Goal: Task Accomplishment & Management: Complete application form

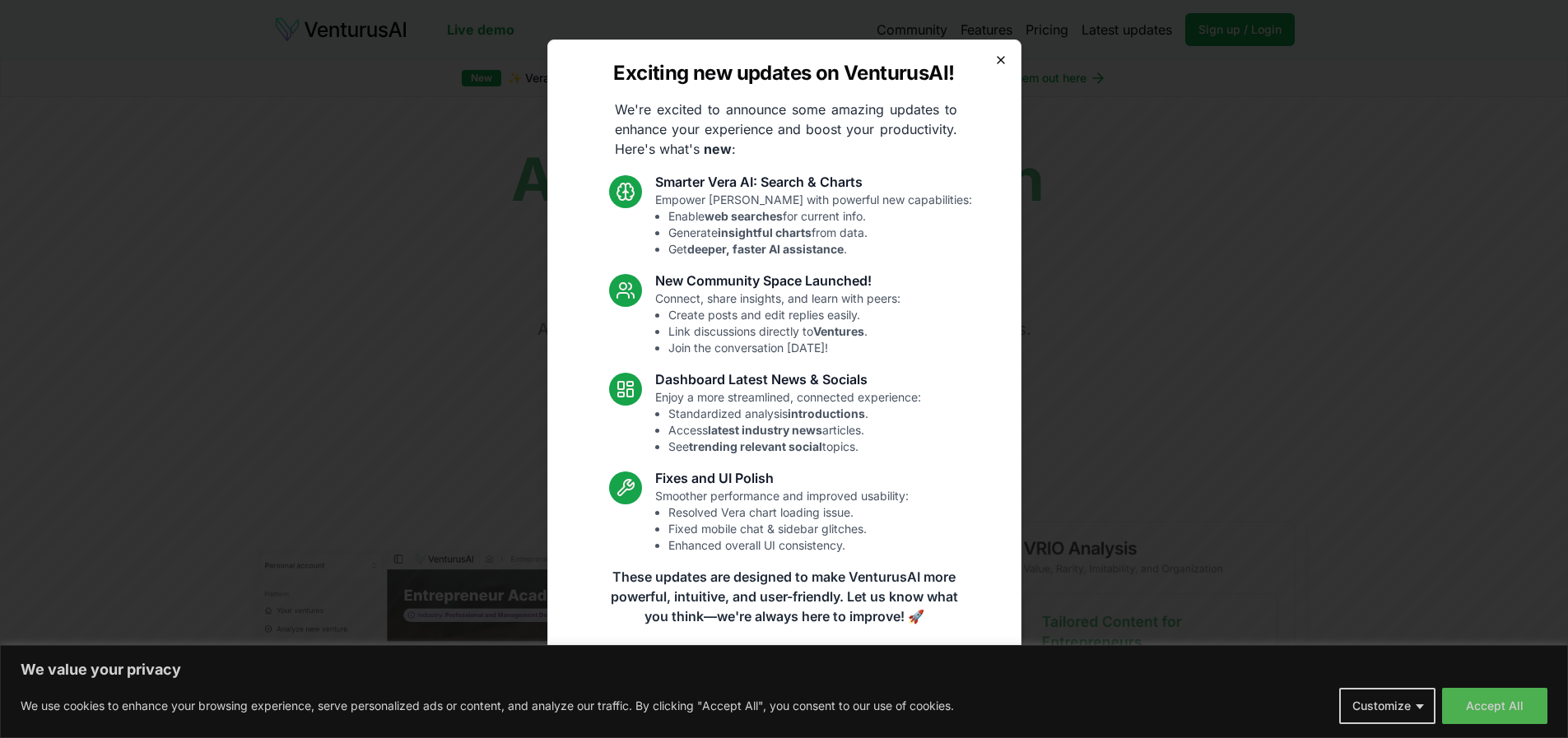
click at [1007, 64] on icon "button" at bounding box center [1001, 60] width 13 height 13
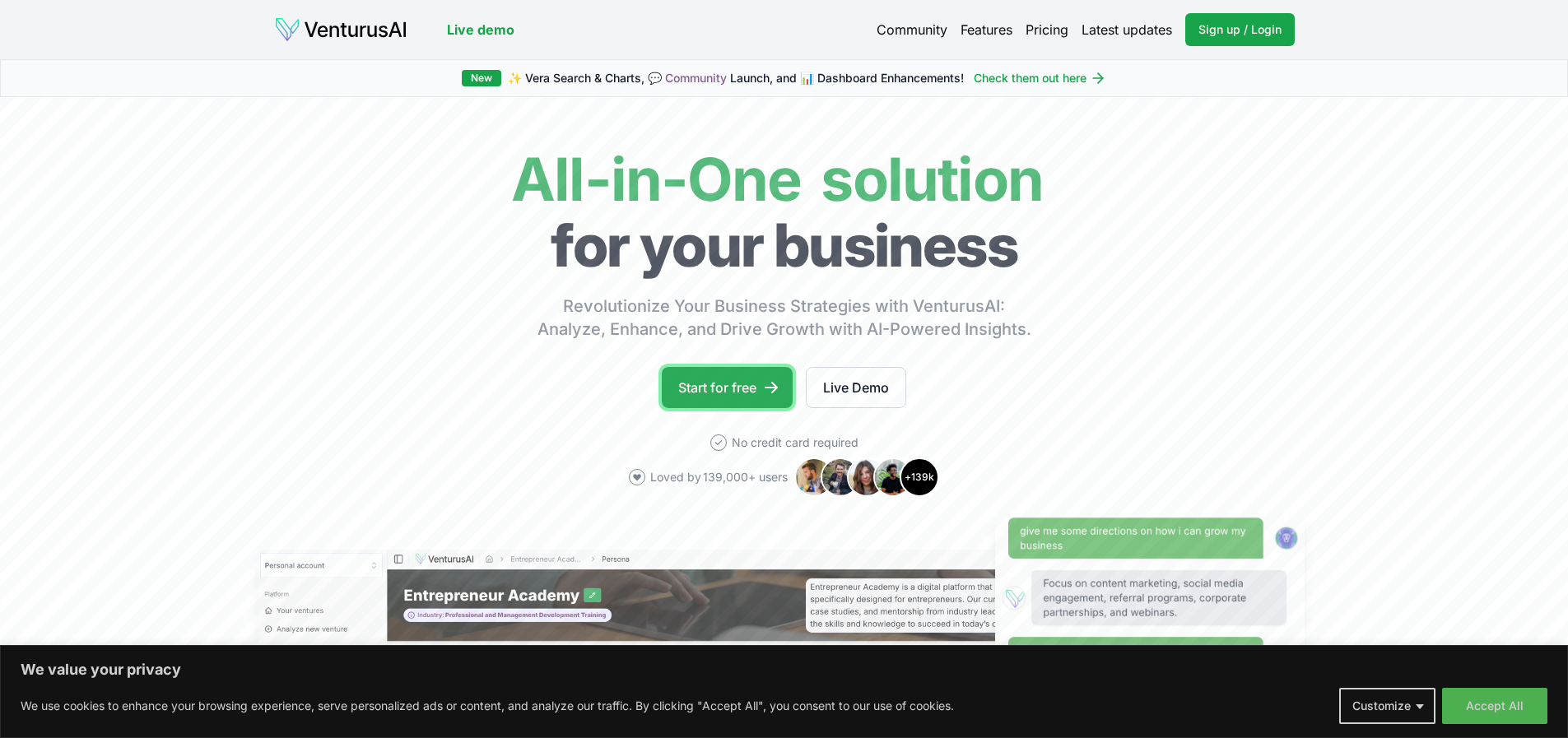
click at [724, 390] on link "Start for free" at bounding box center [727, 387] width 130 height 41
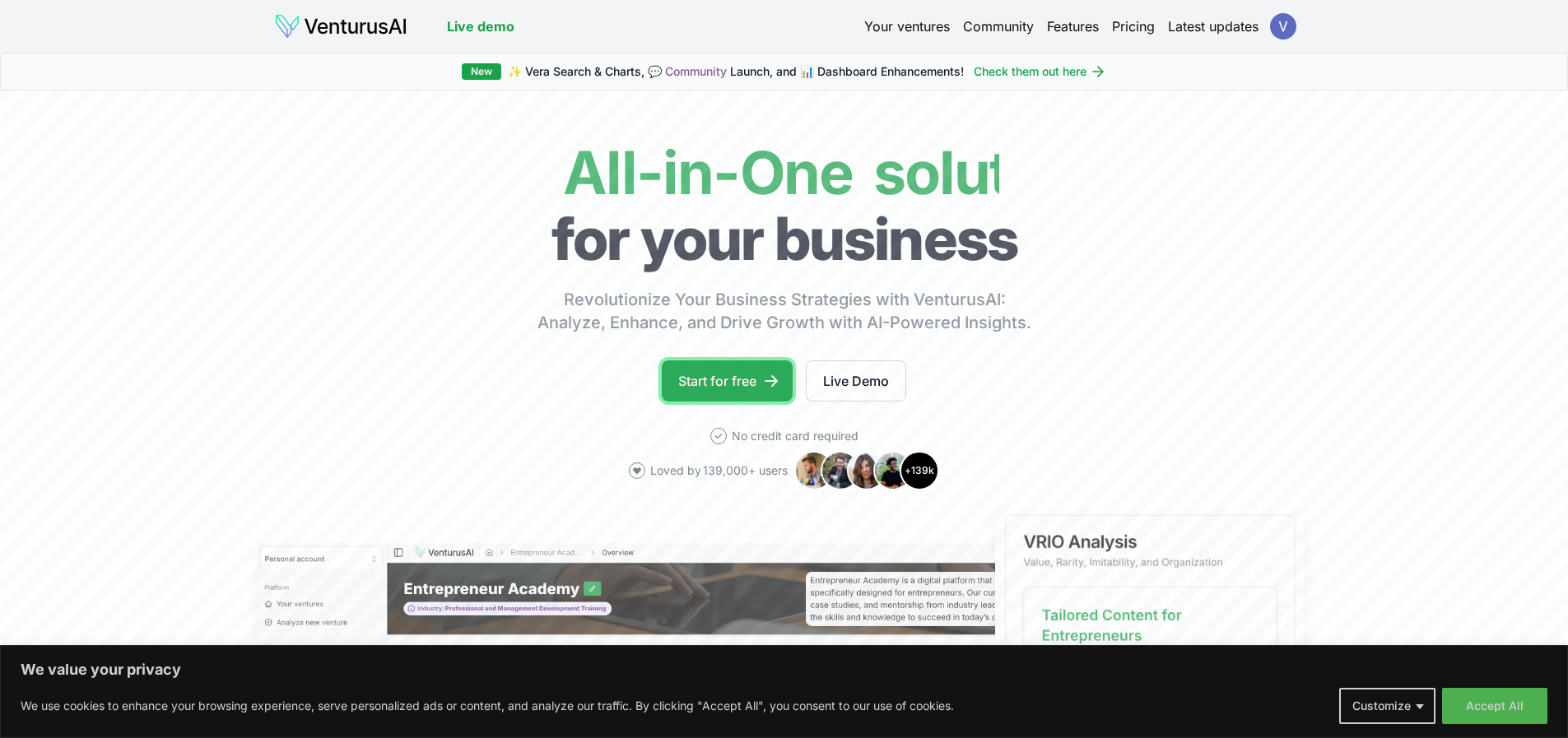
click at [700, 382] on link "Start for free" at bounding box center [727, 380] width 130 height 41
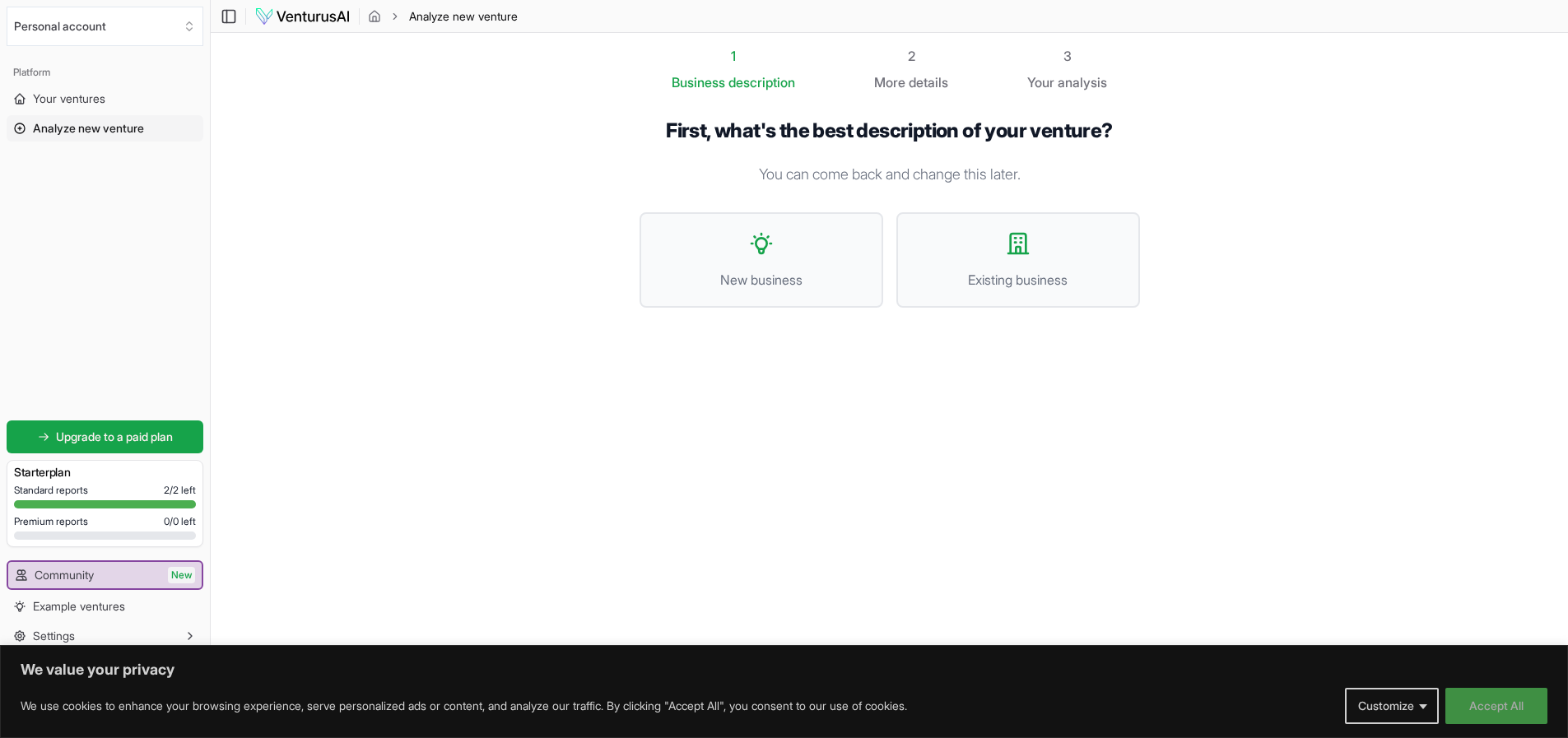
click at [1507, 708] on button "Accept All" at bounding box center [1497, 706] width 102 height 36
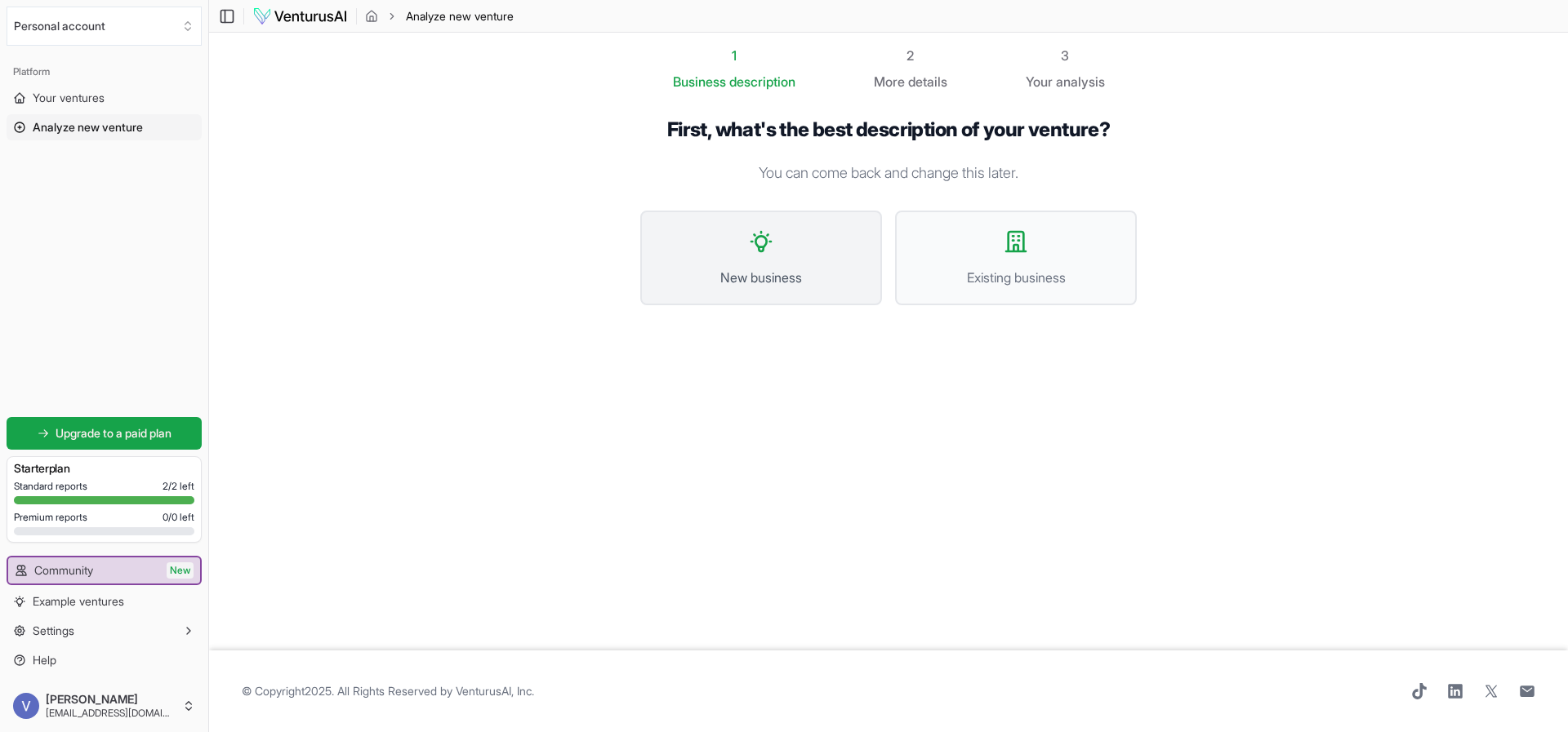
click at [773, 255] on button "New business" at bounding box center [760, 258] width 242 height 95
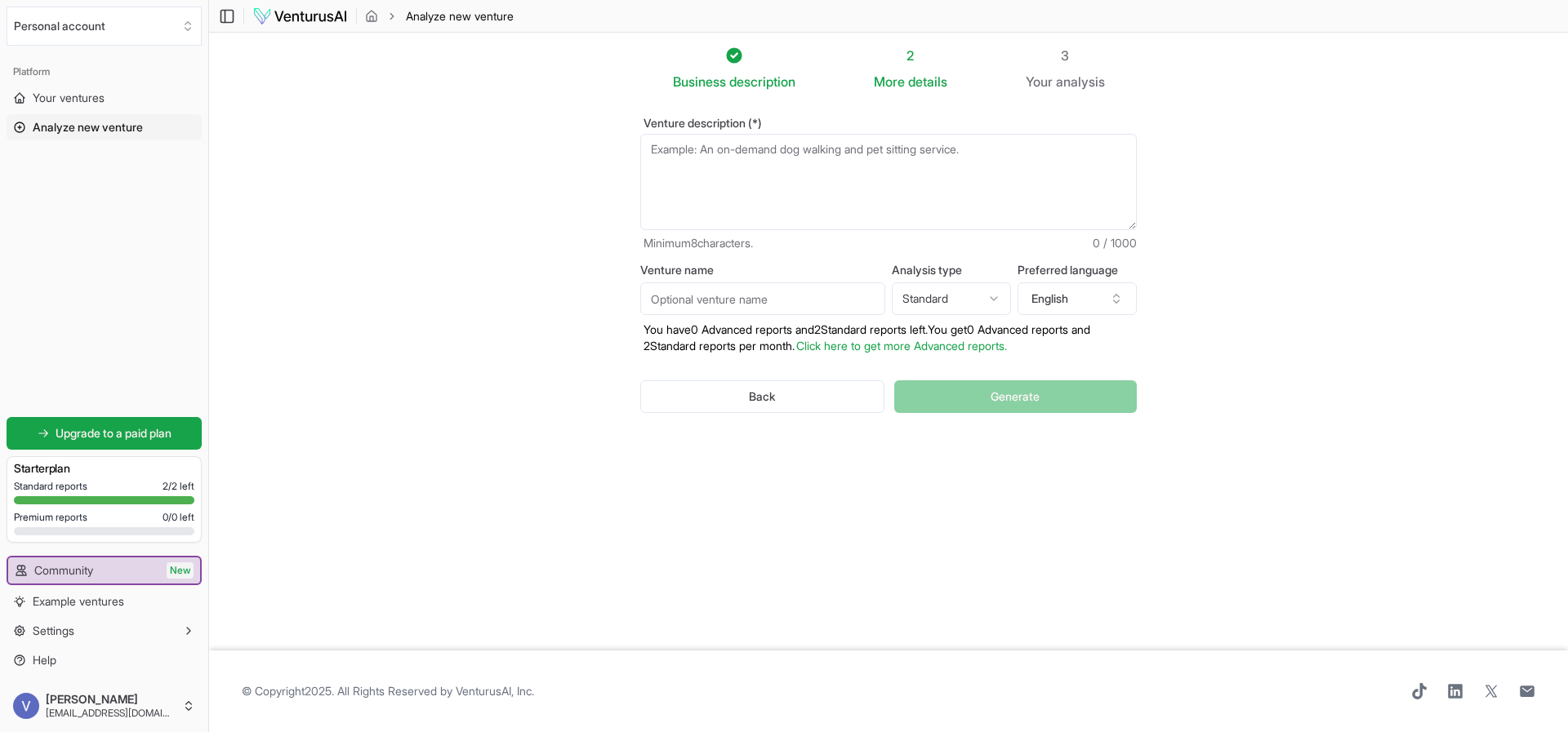
click at [790, 162] on textarea "Venture description (*)" at bounding box center [888, 182] width 497 height 96
click at [88, 632] on button "Settings" at bounding box center [104, 631] width 195 height 26
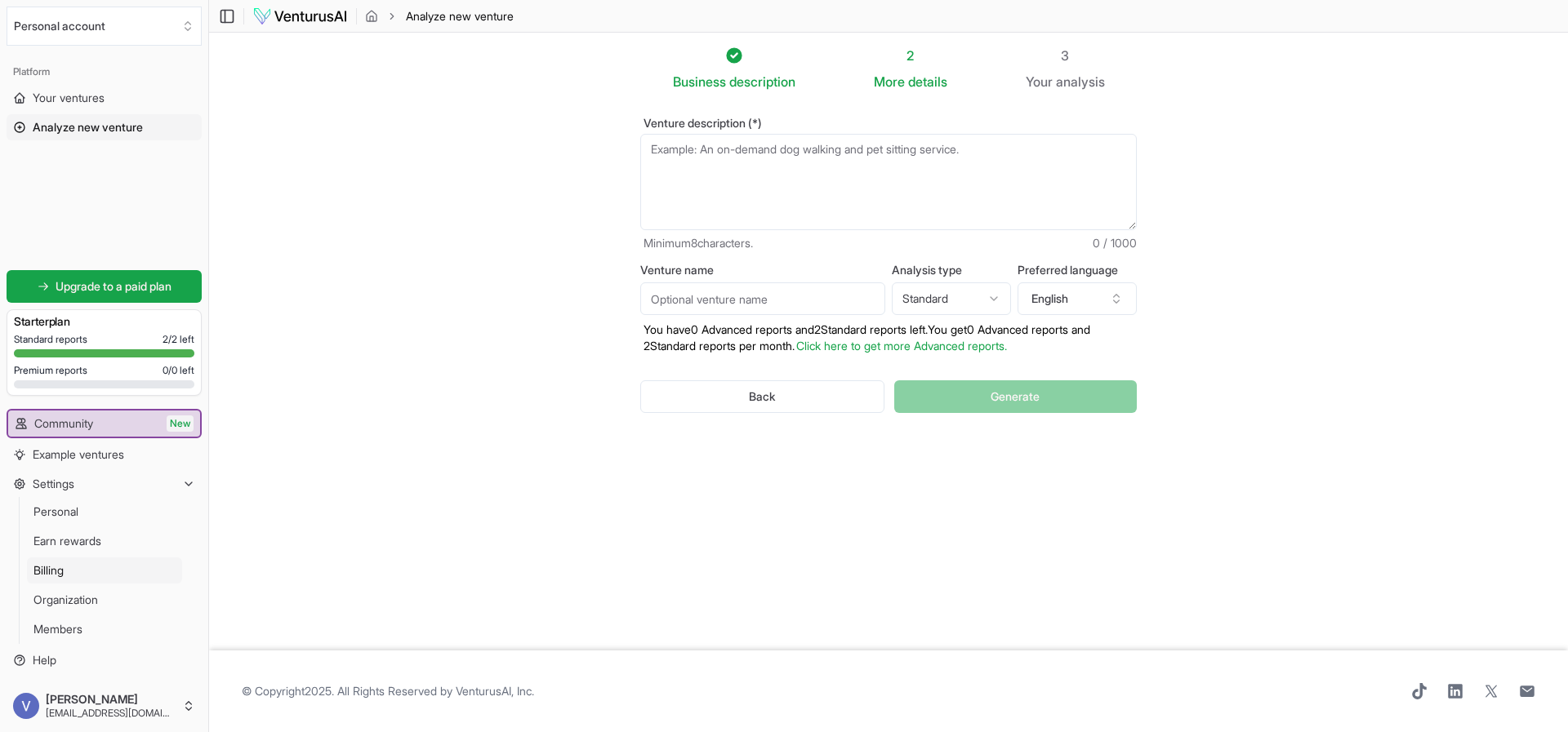
click at [79, 572] on link "Billing" at bounding box center [104, 570] width 155 height 26
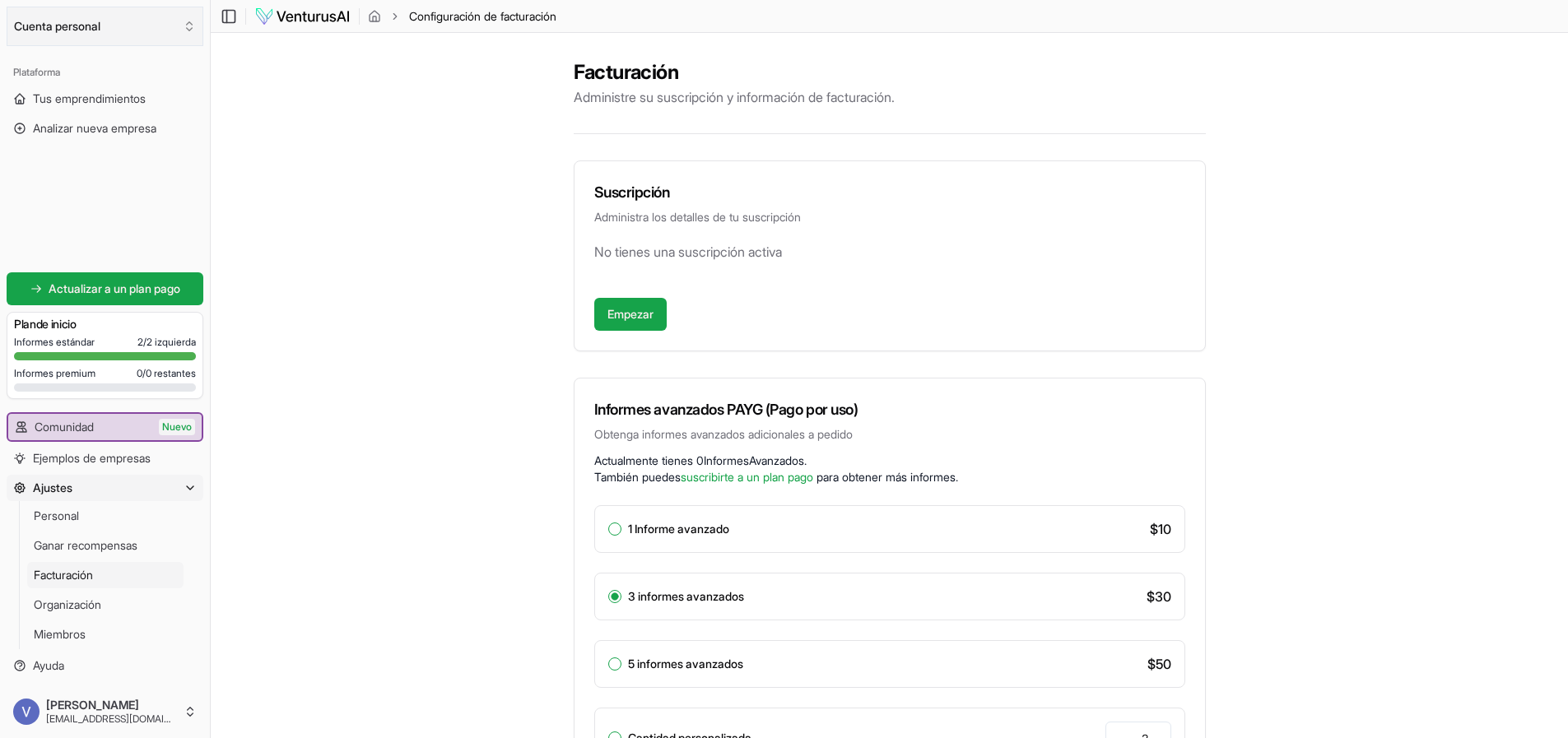
click at [62, 28] on font "Cuenta personal" at bounding box center [57, 26] width 87 height 14
click at [493, 229] on html "Valoramos tu privacidad Utilizamos cookies para mejorar tu experiencia de naveg…" at bounding box center [784, 369] width 1568 height 738
click at [318, 4] on header "Activar o desactivar la barra lateral Configuración de facturación" at bounding box center [889, 16] width 1357 height 33
click at [316, 18] on img at bounding box center [303, 16] width 97 height 20
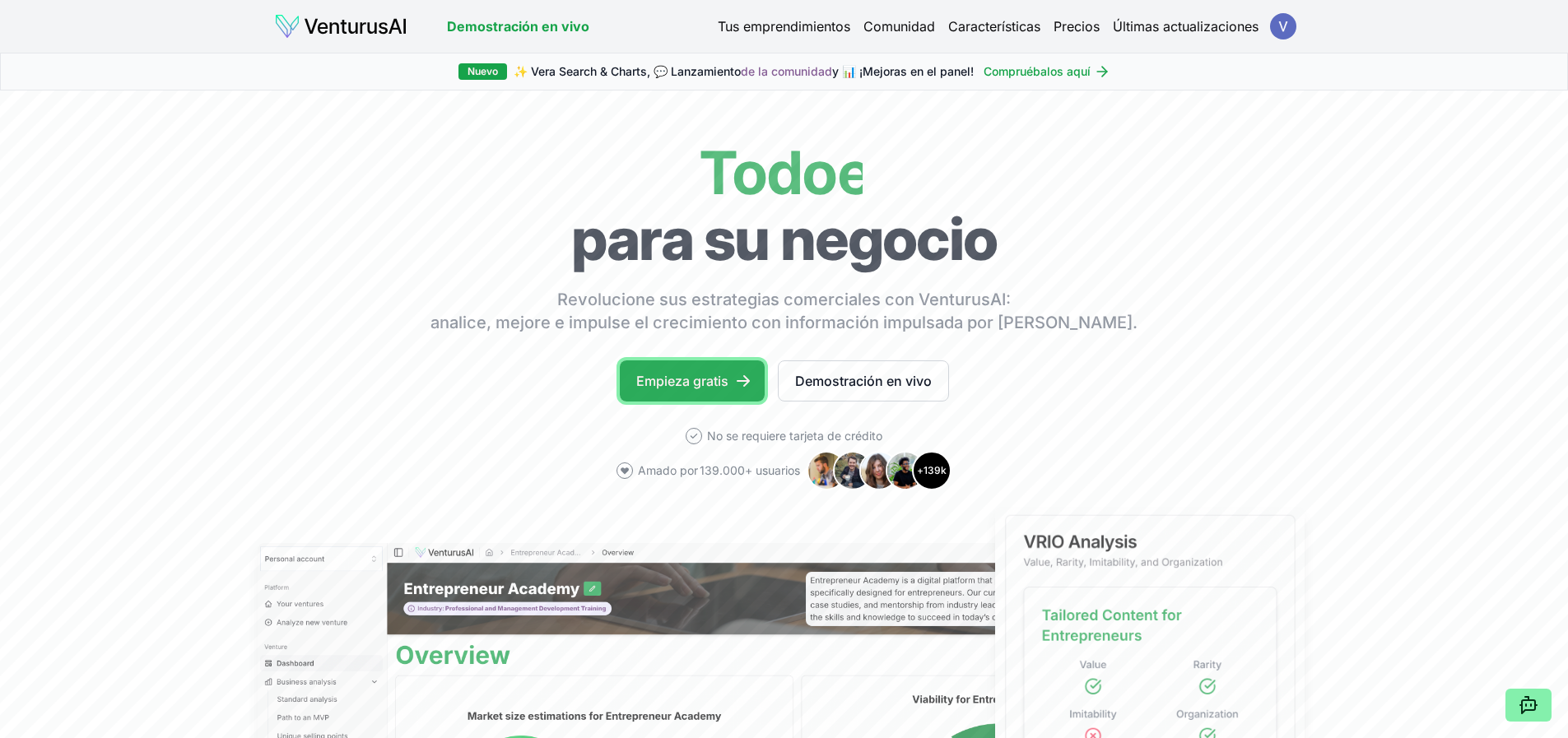
click at [660, 382] on font "Empieza gratis" at bounding box center [682, 381] width 92 height 16
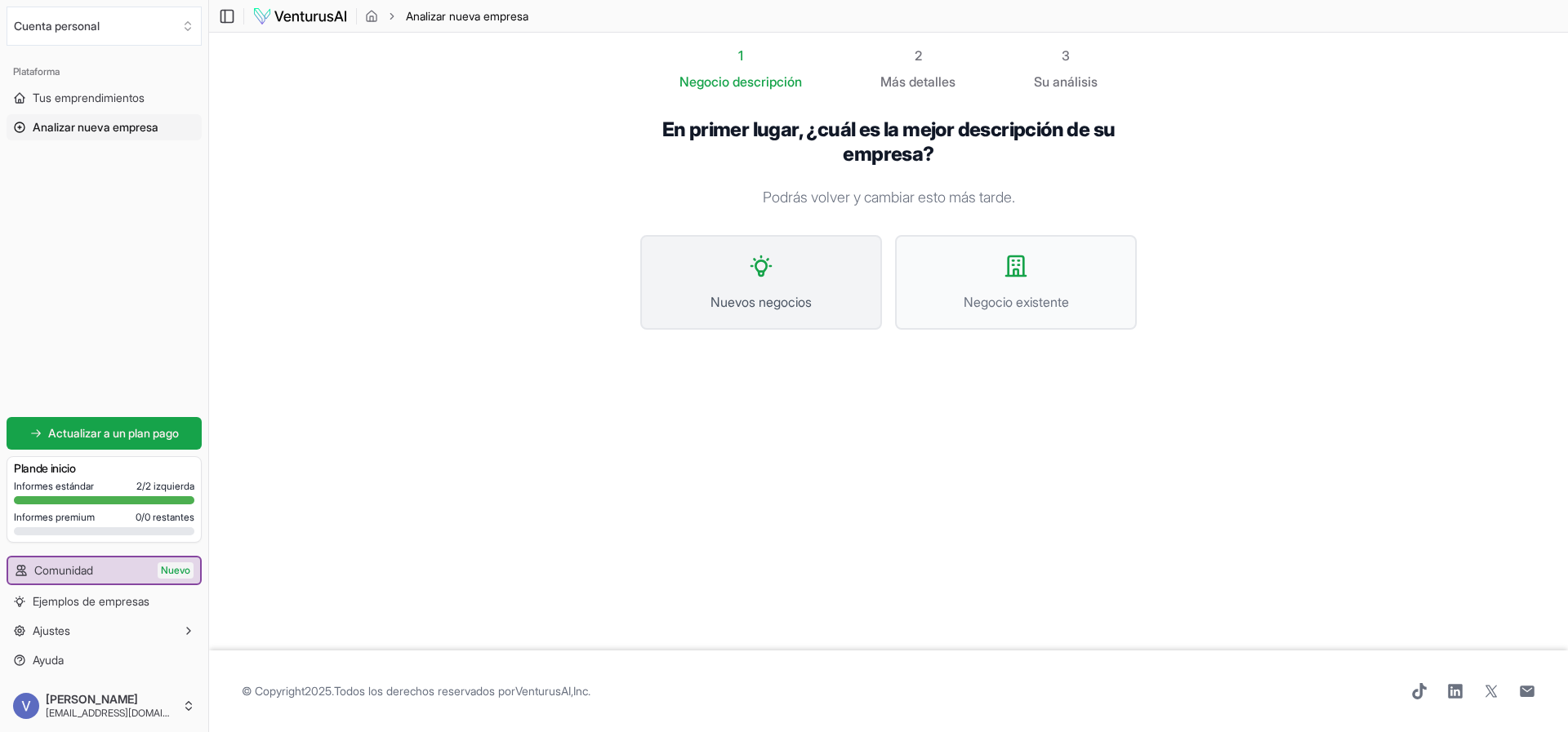
click at [792, 297] on font "Nuevos negocios" at bounding box center [761, 302] width 101 height 16
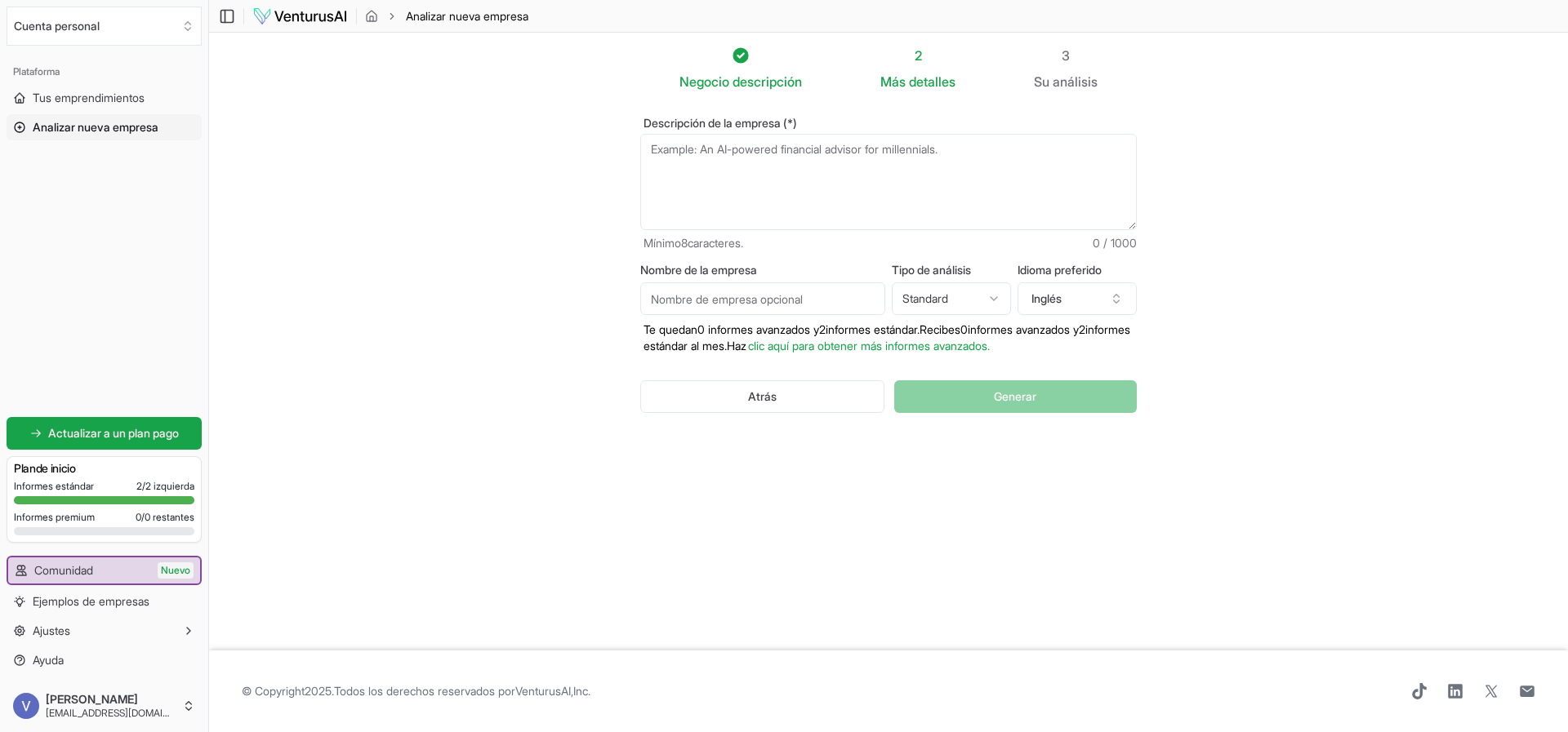
click at [735, 147] on textarea "Descripción de la empresa (*)" at bounding box center [888, 182] width 497 height 96
type textarea "S"
type textarea "E"
type textarea "e"
type textarea "E"
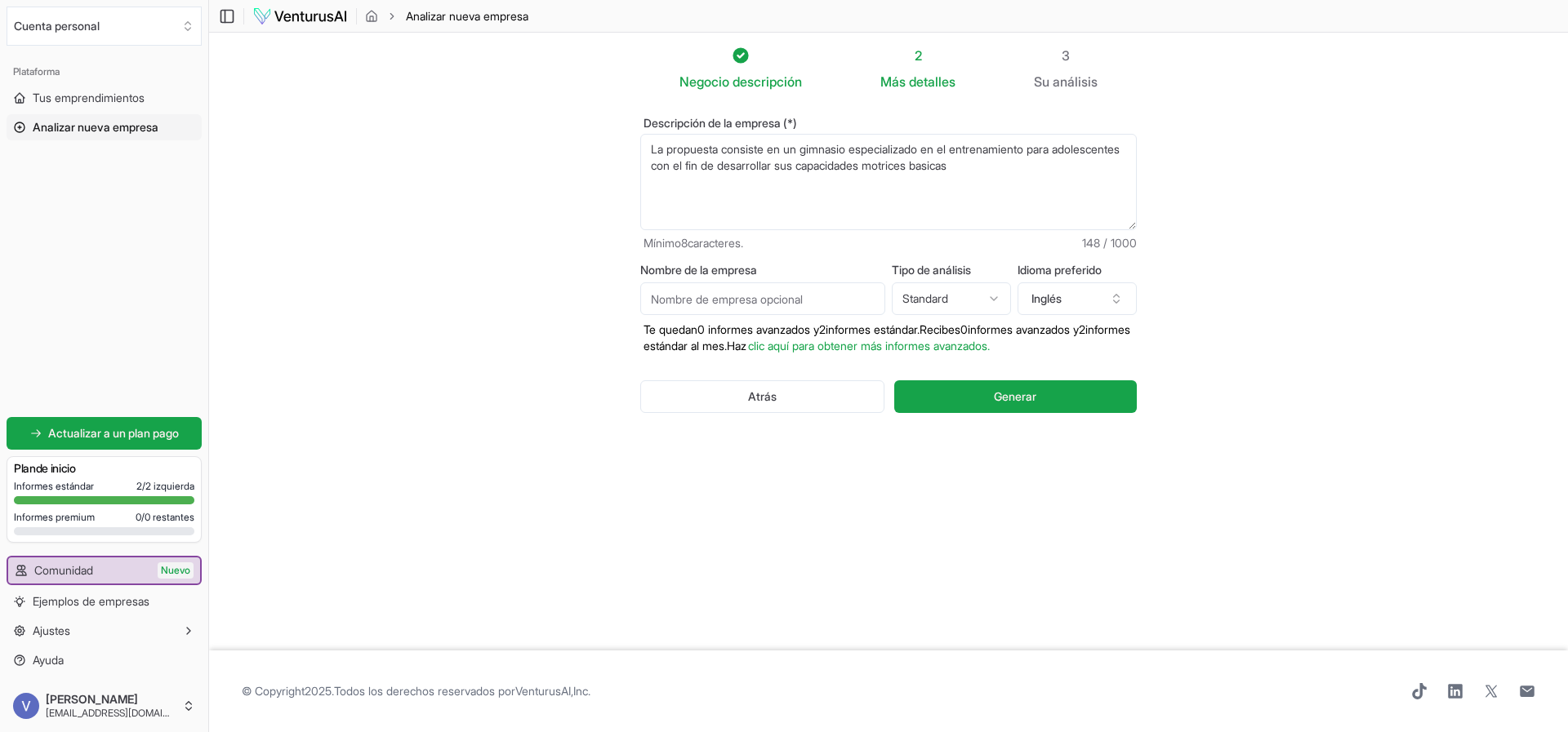
click at [1064, 174] on textarea "La propuesta consiste en un gimnasio especializado en el entrenamiento para ado…" at bounding box center [888, 182] width 497 height 96
drag, startPoint x: 1036, startPoint y: 177, endPoint x: 1016, endPoint y: 154, distance: 30.5
click at [775, 185] on textarea "La propuesta consiste en un gimnasio especializado en el entrenamiento para ado…" at bounding box center [888, 182] width 497 height 96
type textarea "La propuesta consiste en un gimnasio especializado en el entrenamiento para ado…"
click at [719, 296] on input "Nombre de la empresa" at bounding box center [762, 299] width 245 height 33
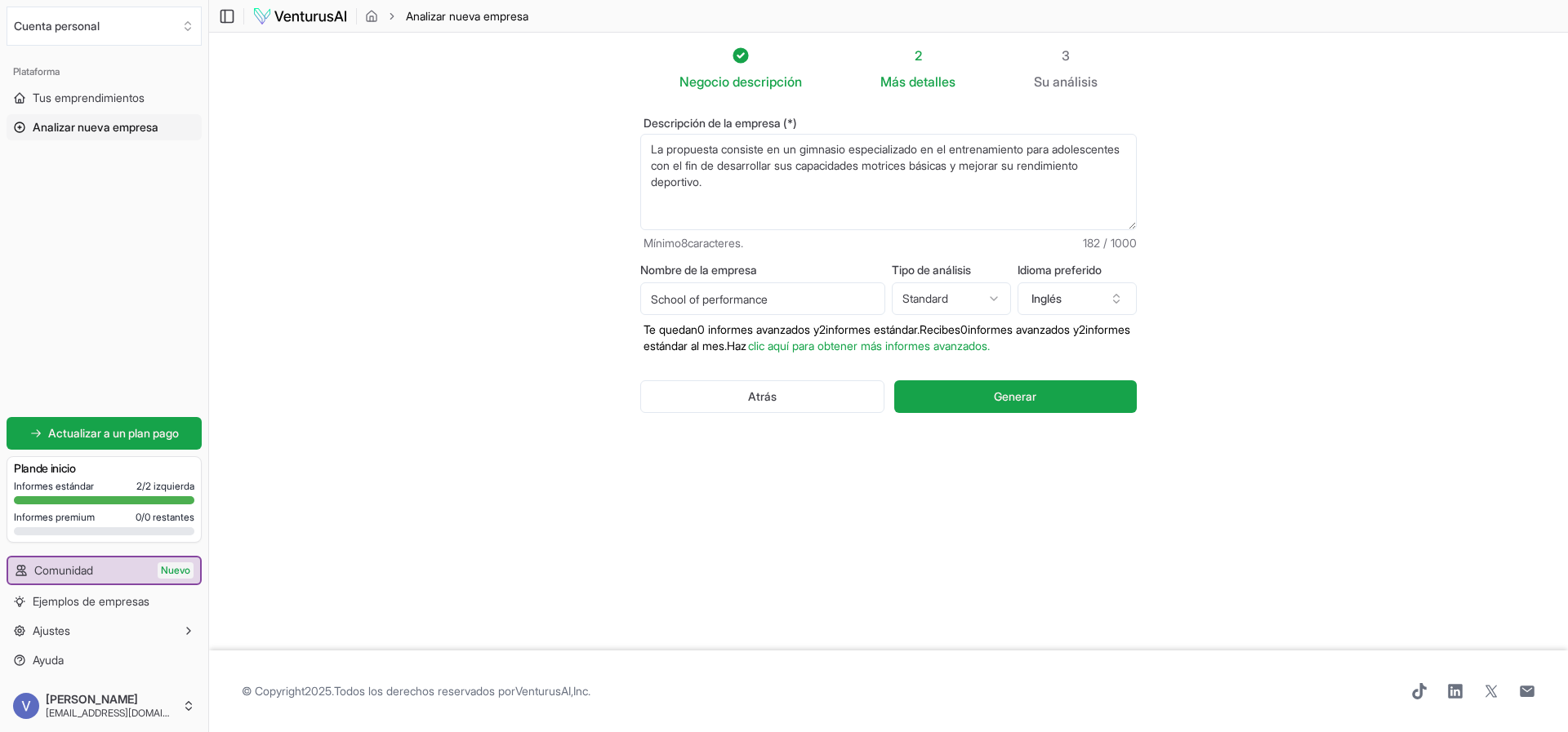
type input "School of performance"
click at [946, 299] on html "Valoramos tu privacidad Utilizamos cookies para mejorar tu experiencia de naveg…" at bounding box center [784, 366] width 1568 height 732
select select "advanced"
click at [1071, 300] on button "Inglés" at bounding box center [1077, 299] width 119 height 33
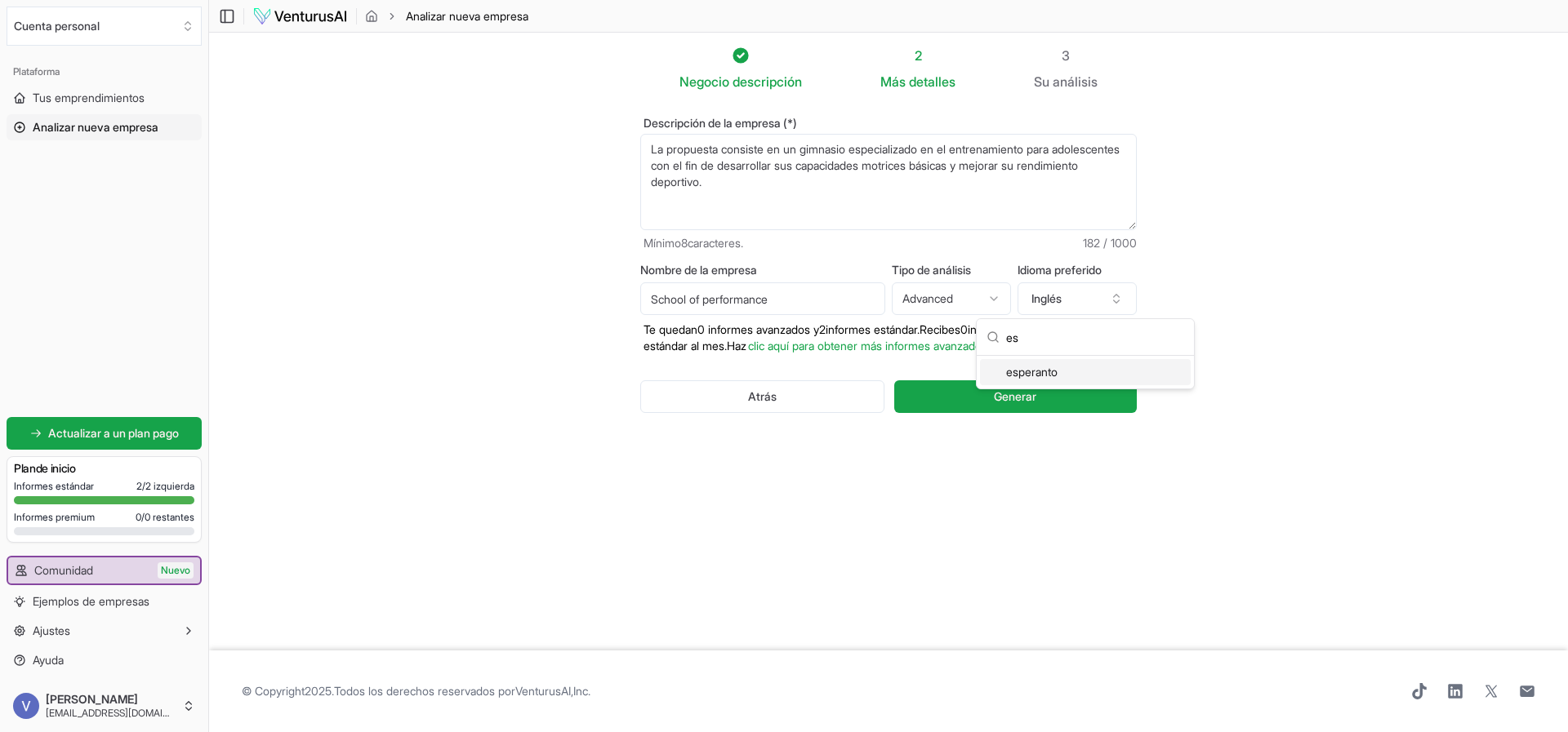
type input "e"
type input "spa"
click at [1008, 404] on font "Español" at bounding box center [1026, 397] width 40 height 14
click at [992, 401] on button "Generar" at bounding box center [1015, 397] width 242 height 33
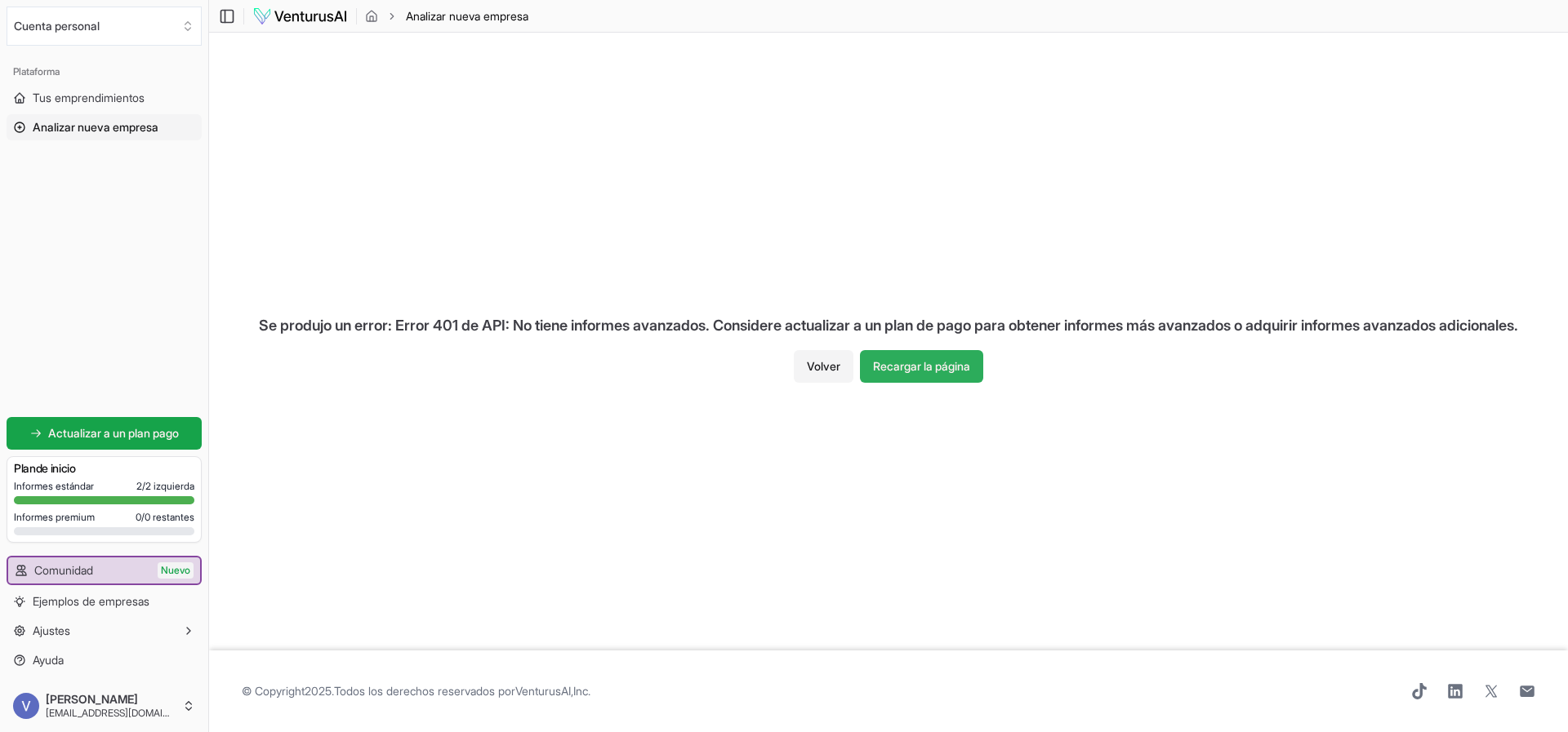
click at [894, 360] on font "Recargar la página" at bounding box center [921, 366] width 97 height 14
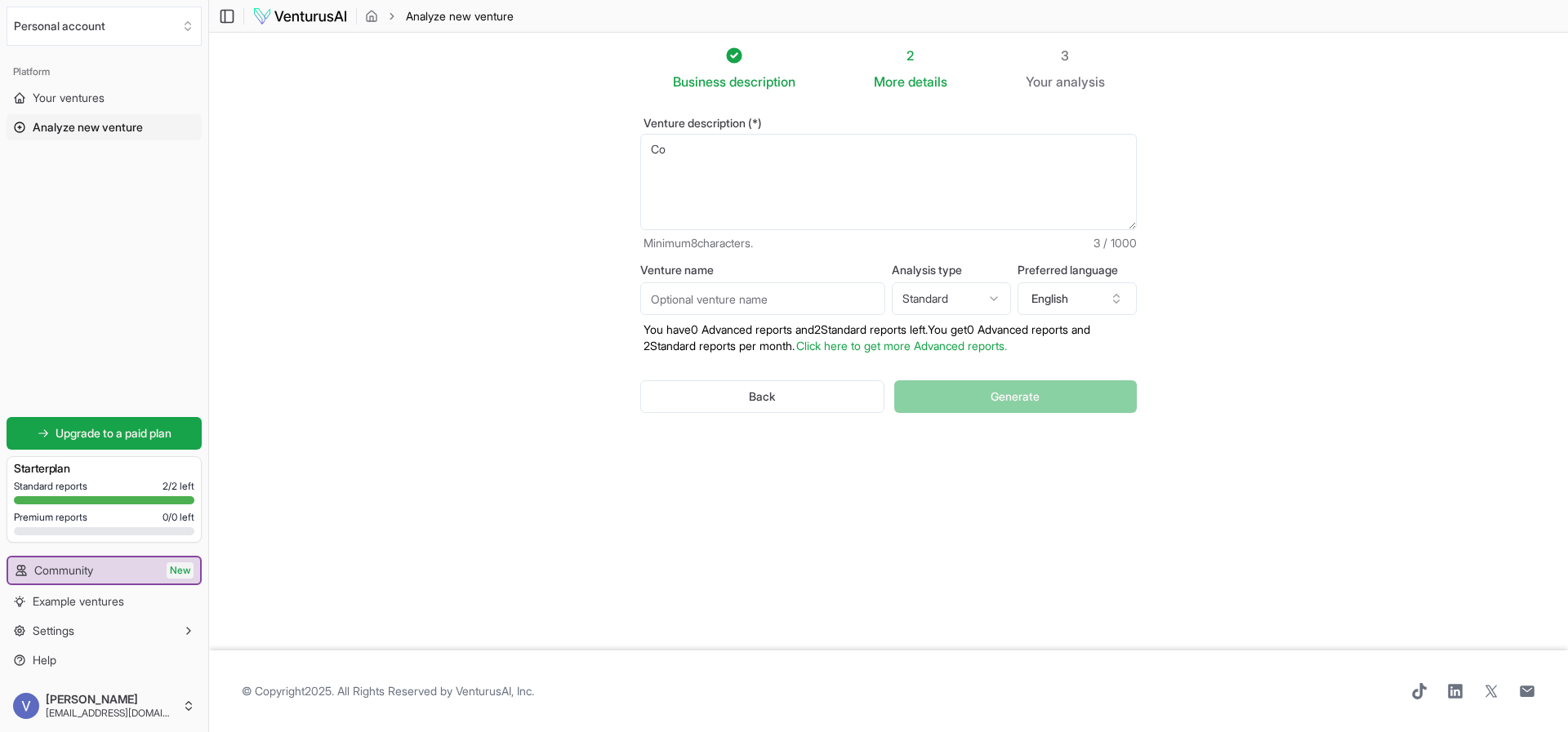
type textarea "C"
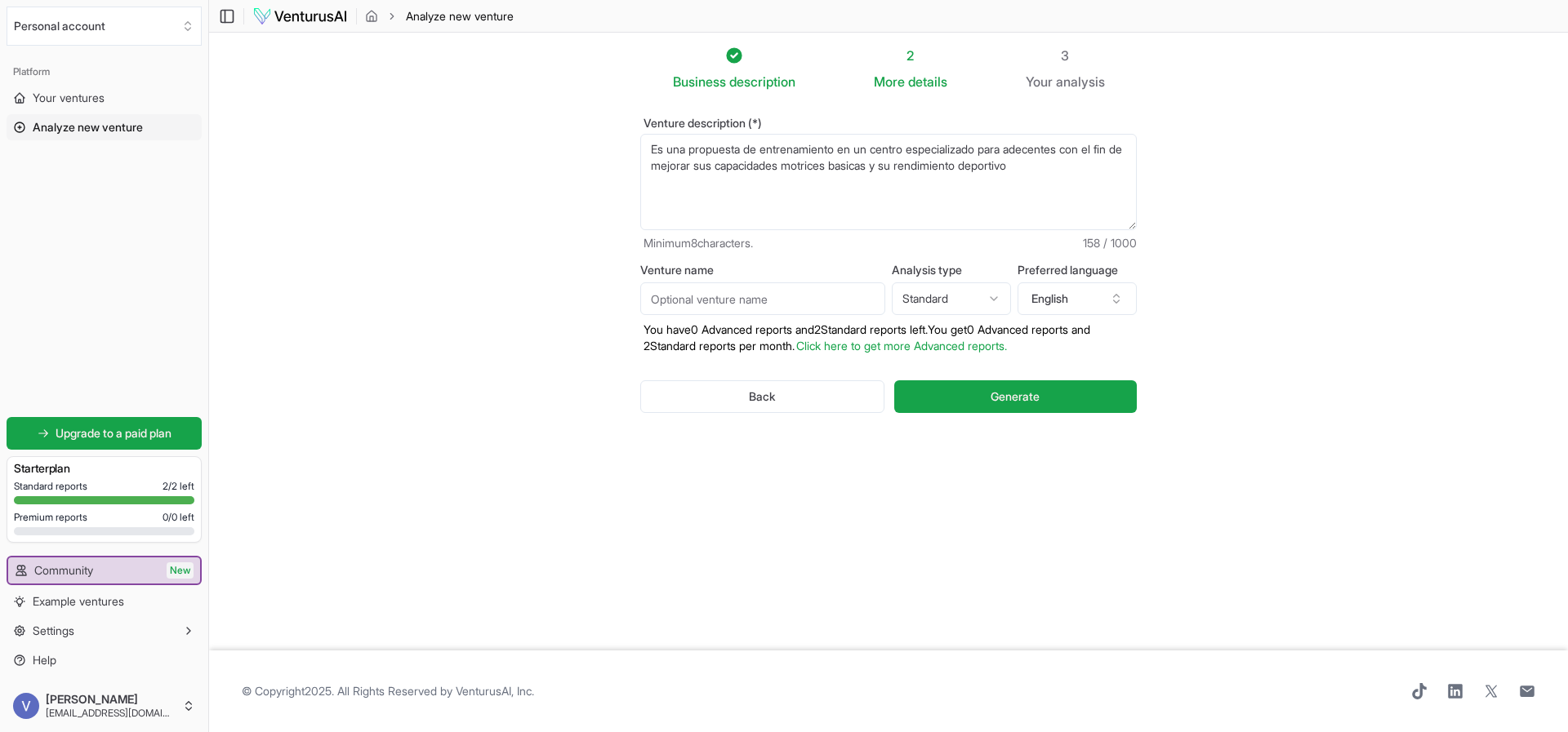
click at [1068, 148] on textarea "Es una propuesta de entrenamiento en un centro especializado para adecentes con…" at bounding box center [888, 182] width 497 height 96
click at [1075, 148] on textarea "Es una propuesta de entrenamiento en un centro especializado para adecentes con…" at bounding box center [888, 182] width 497 height 96
click at [1069, 166] on textarea "Es una propuesta de entrenamiento en un centro especializado para adolecentes c…" at bounding box center [888, 182] width 497 height 96
type textarea "Es una propuesta de entrenamiento en un centro especializado para adolecentes c…"
click at [757, 308] on input "Venture name" at bounding box center [762, 299] width 245 height 33
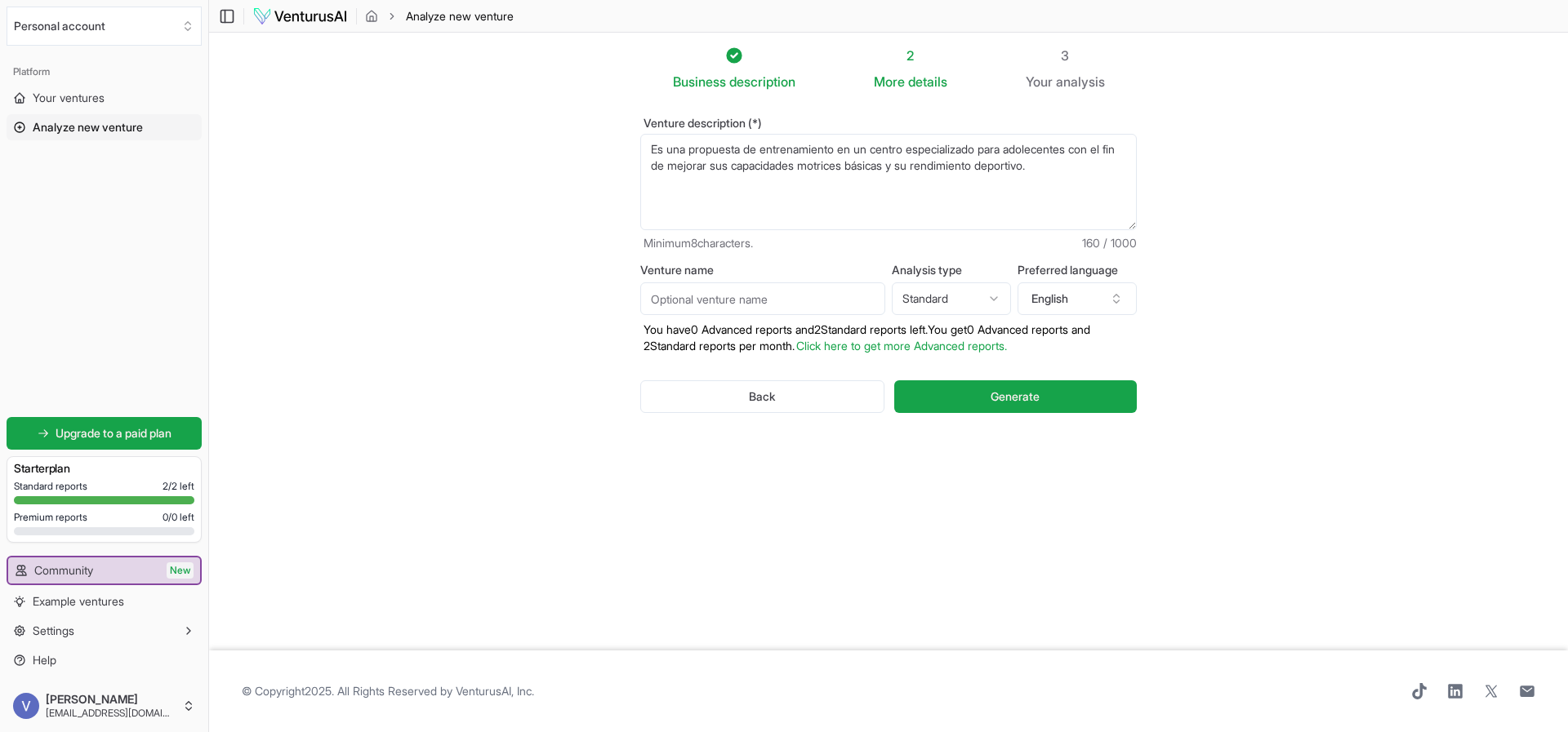
type input "School of performance"
click at [938, 294] on html "We value your privacy We use cookies to enhance your browsing experience, serve…" at bounding box center [784, 366] width 1568 height 732
drag, startPoint x: 966, startPoint y: 366, endPoint x: 1008, endPoint y: 347, distance: 46.1
click at [1076, 306] on button "English" at bounding box center [1077, 299] width 119 height 33
type input "spa"
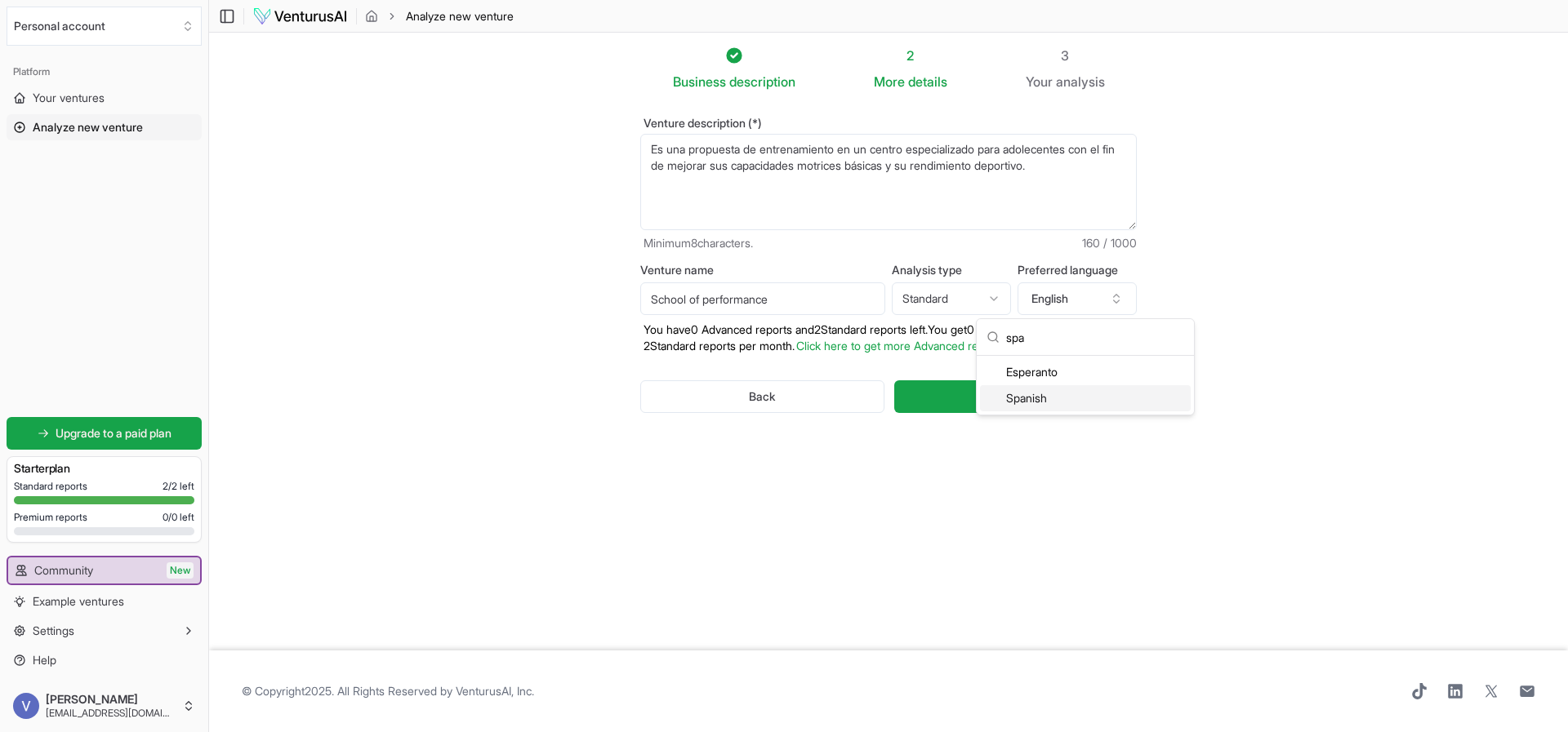
click at [1033, 398] on div "Spanish" at bounding box center [1085, 398] width 211 height 26
click at [950, 401] on button "Generate" at bounding box center [1015, 397] width 242 height 33
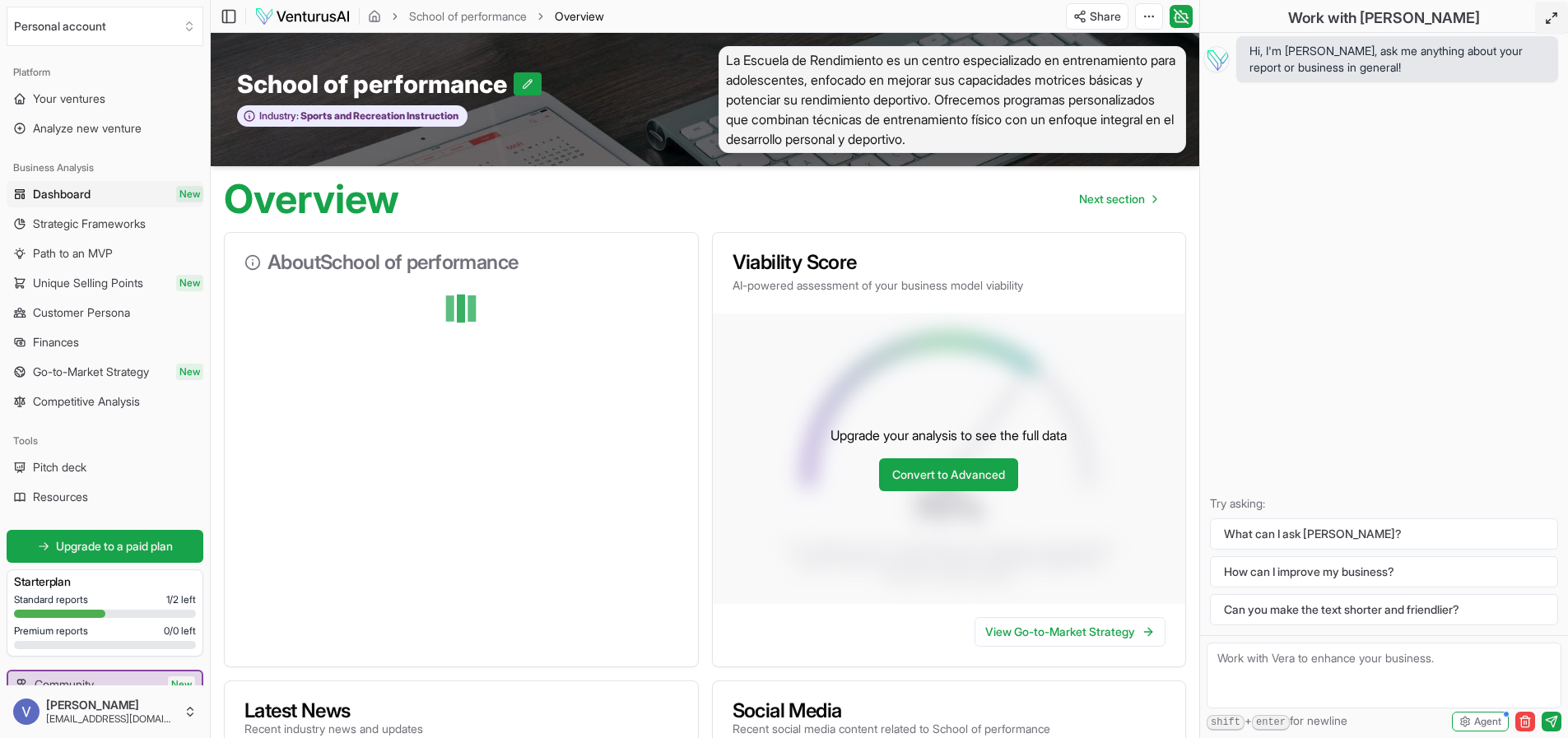
click at [1557, 14] on icon at bounding box center [1552, 18] width 13 height 13
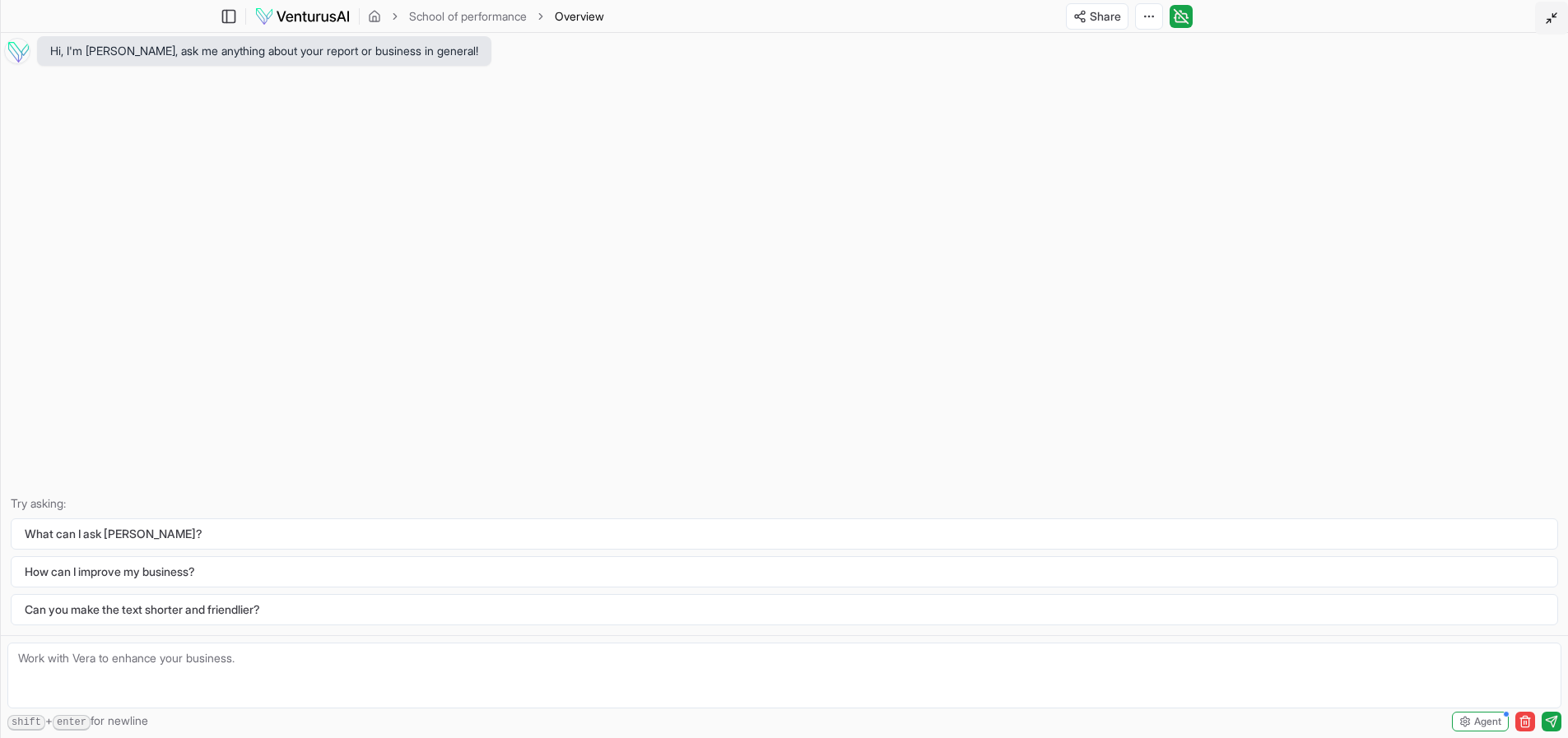
click at [1552, 25] on button at bounding box center [1552, 18] width 33 height 33
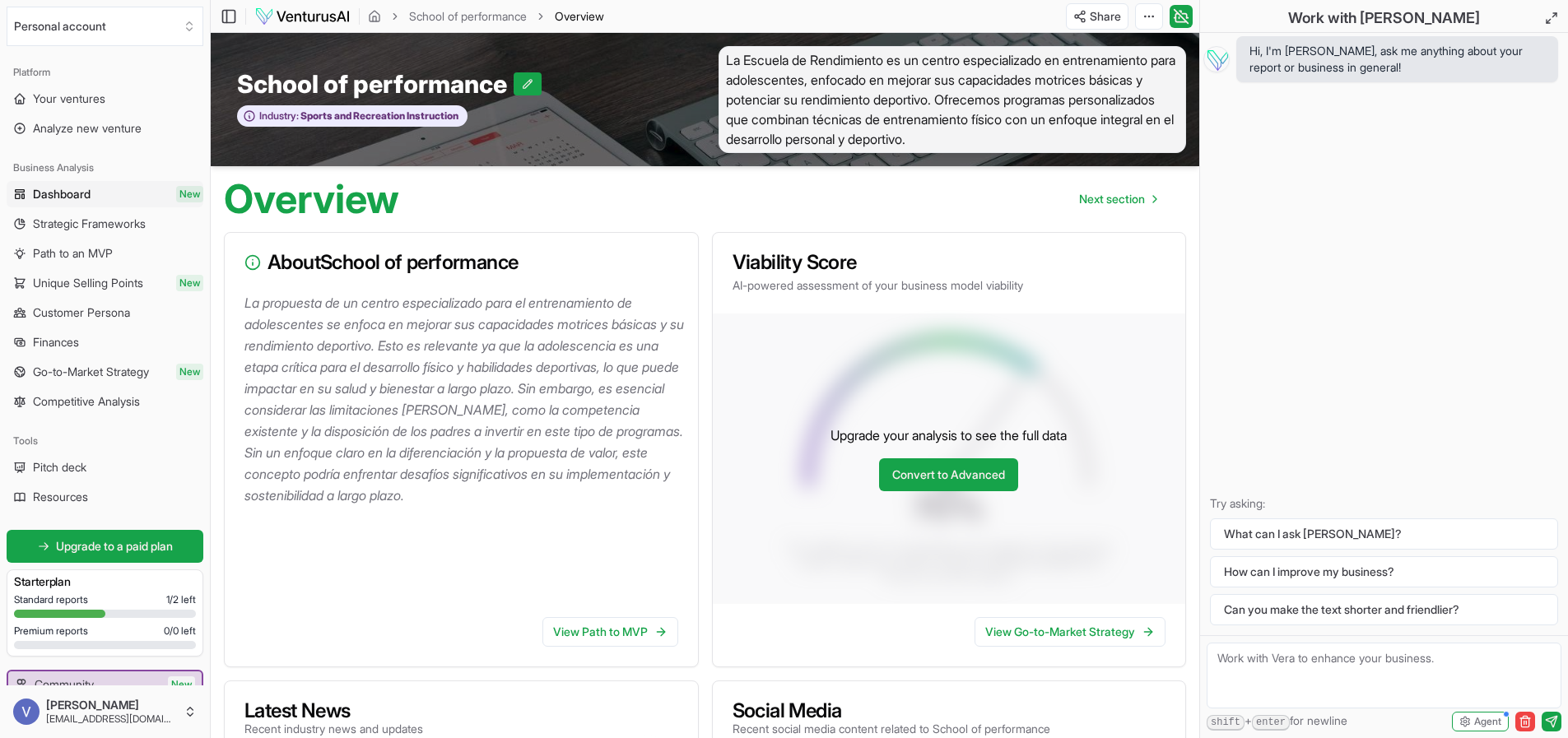
scroll to position [164, 0]
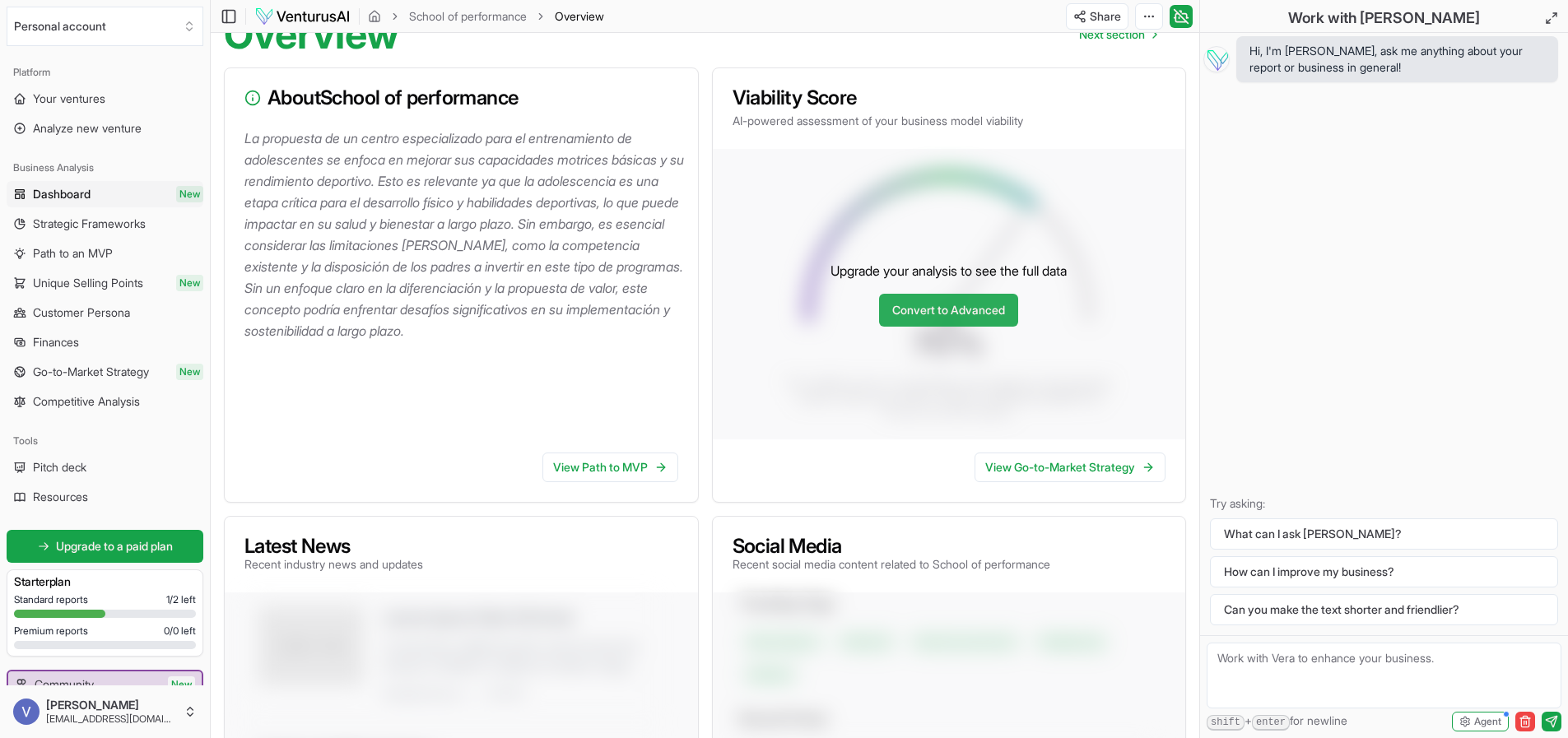
click at [972, 314] on link "Convert to Advanced" at bounding box center [949, 310] width 140 height 33
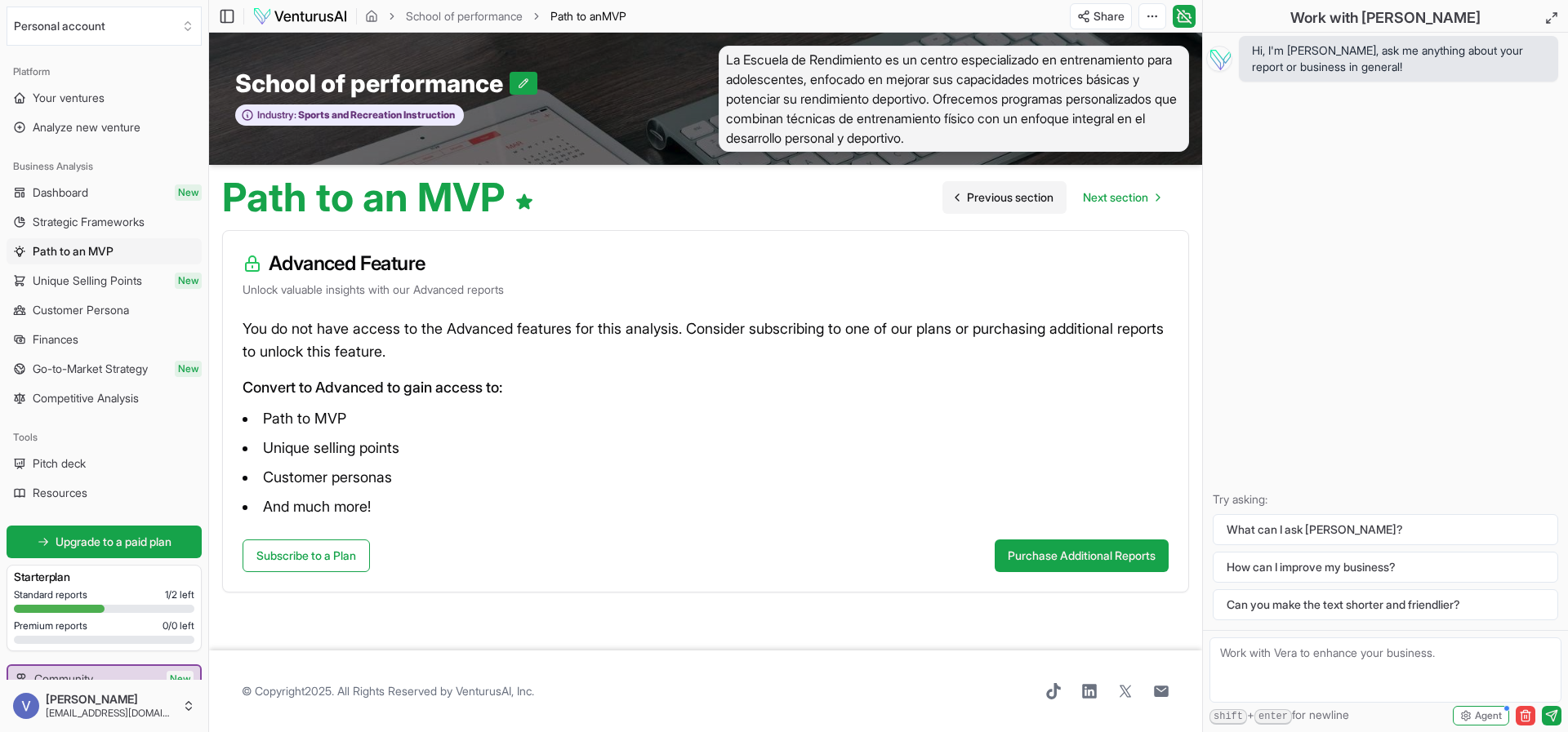
click at [966, 197] on span "Previous section" at bounding box center [1010, 197] width 87 height 16
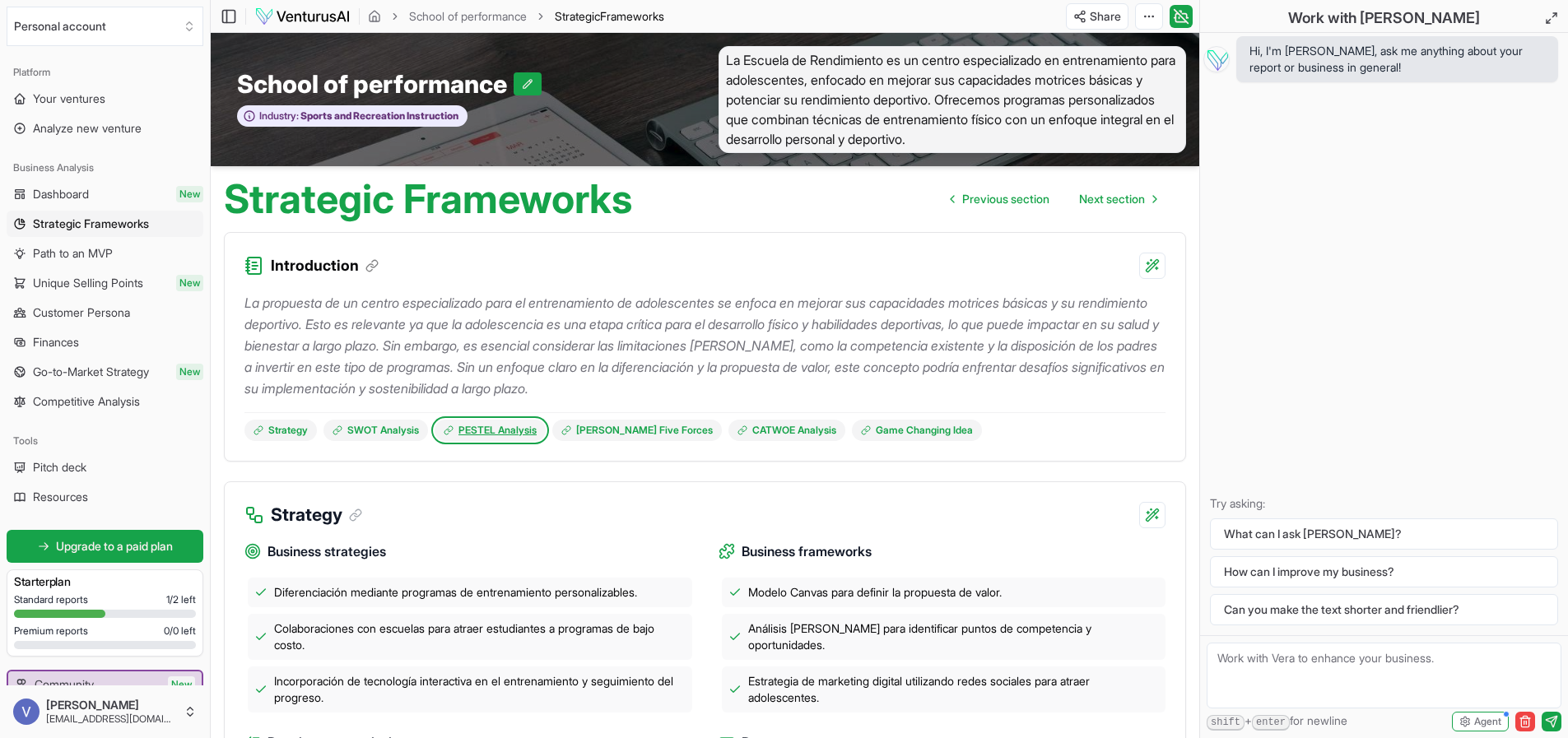
click at [491, 432] on link "PESTEL Analysis" at bounding box center [490, 430] width 111 height 21
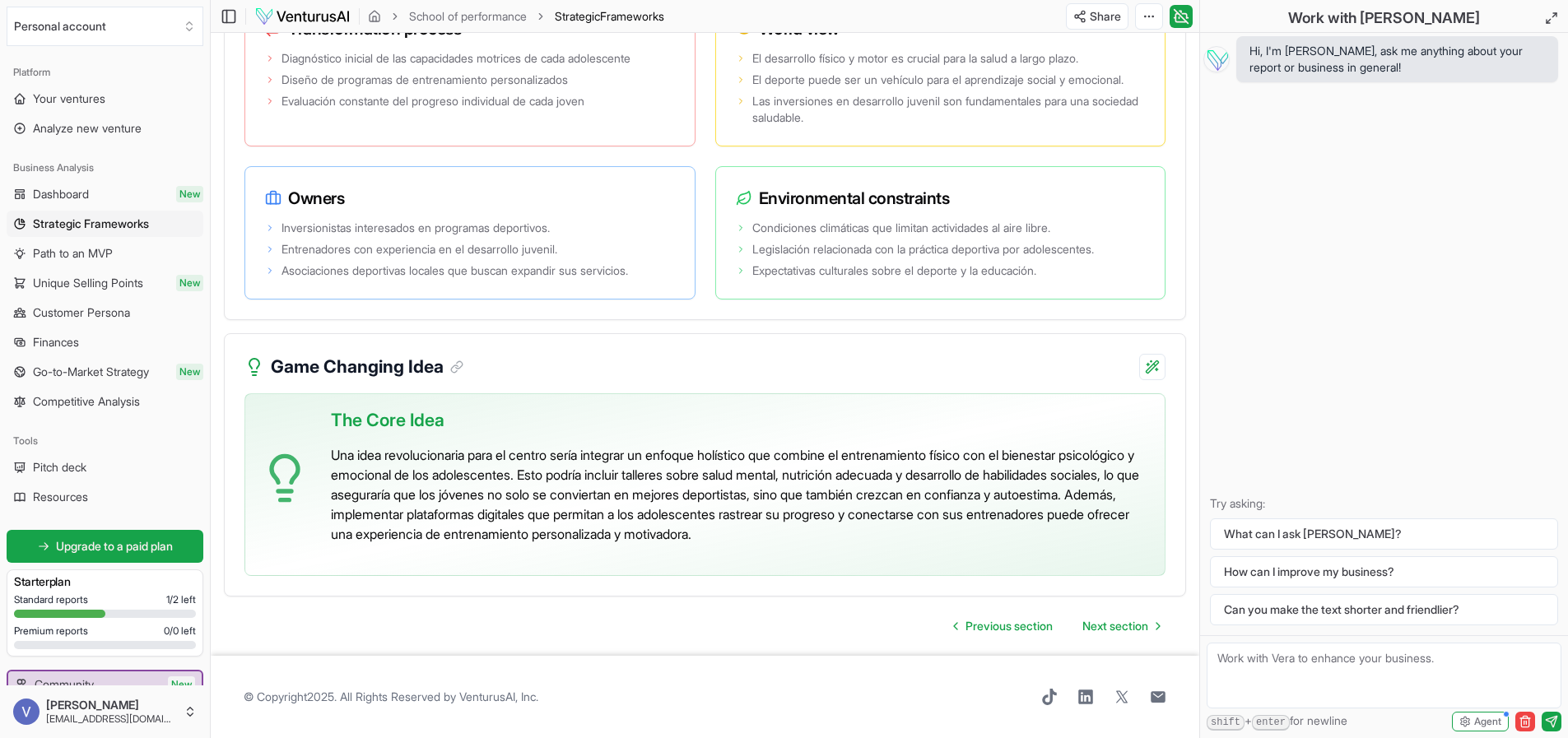
scroll to position [3284, 0]
click at [1132, 635] on link "Next section" at bounding box center [1121, 627] width 104 height 33
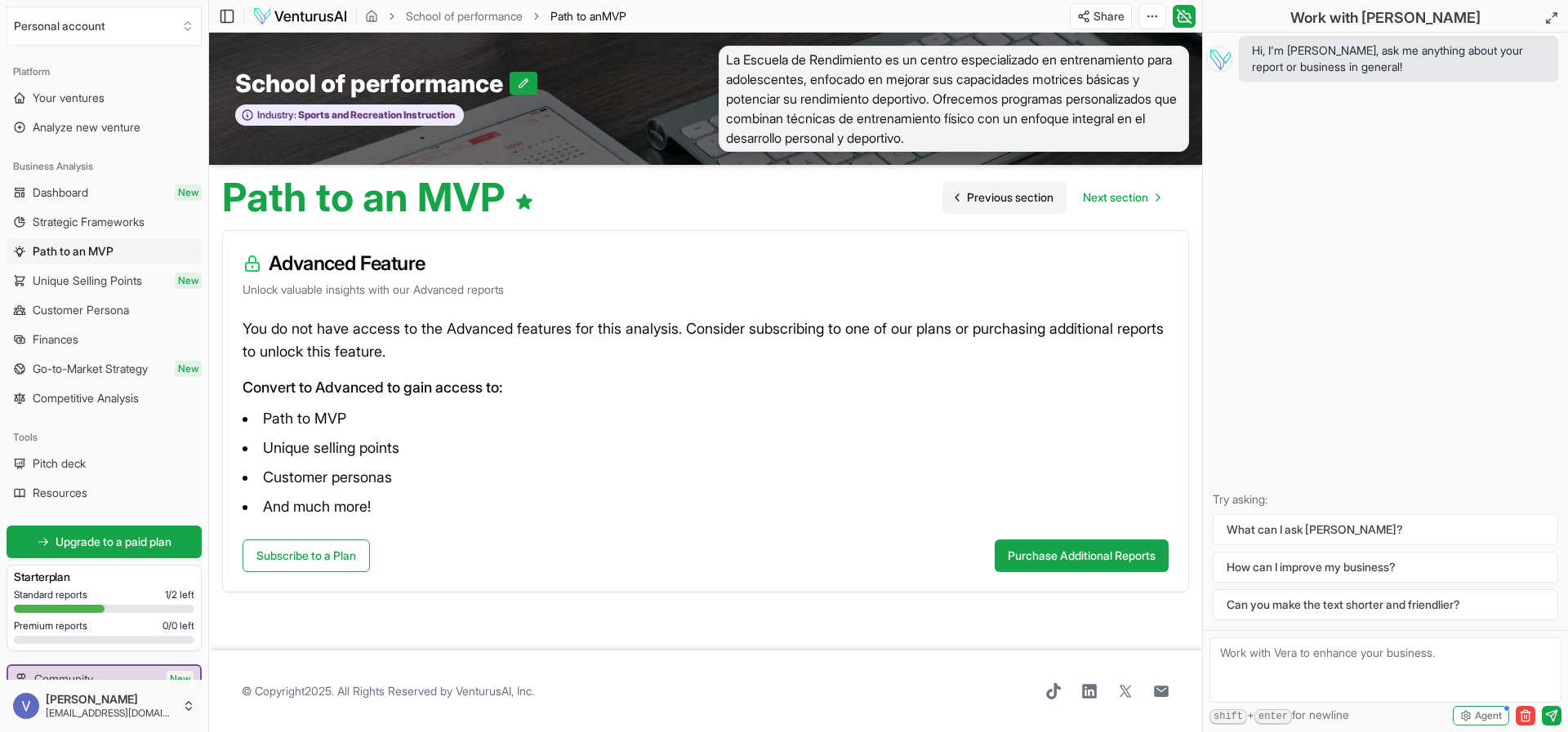
click at [998, 198] on span "Previous section" at bounding box center [1010, 197] width 87 height 16
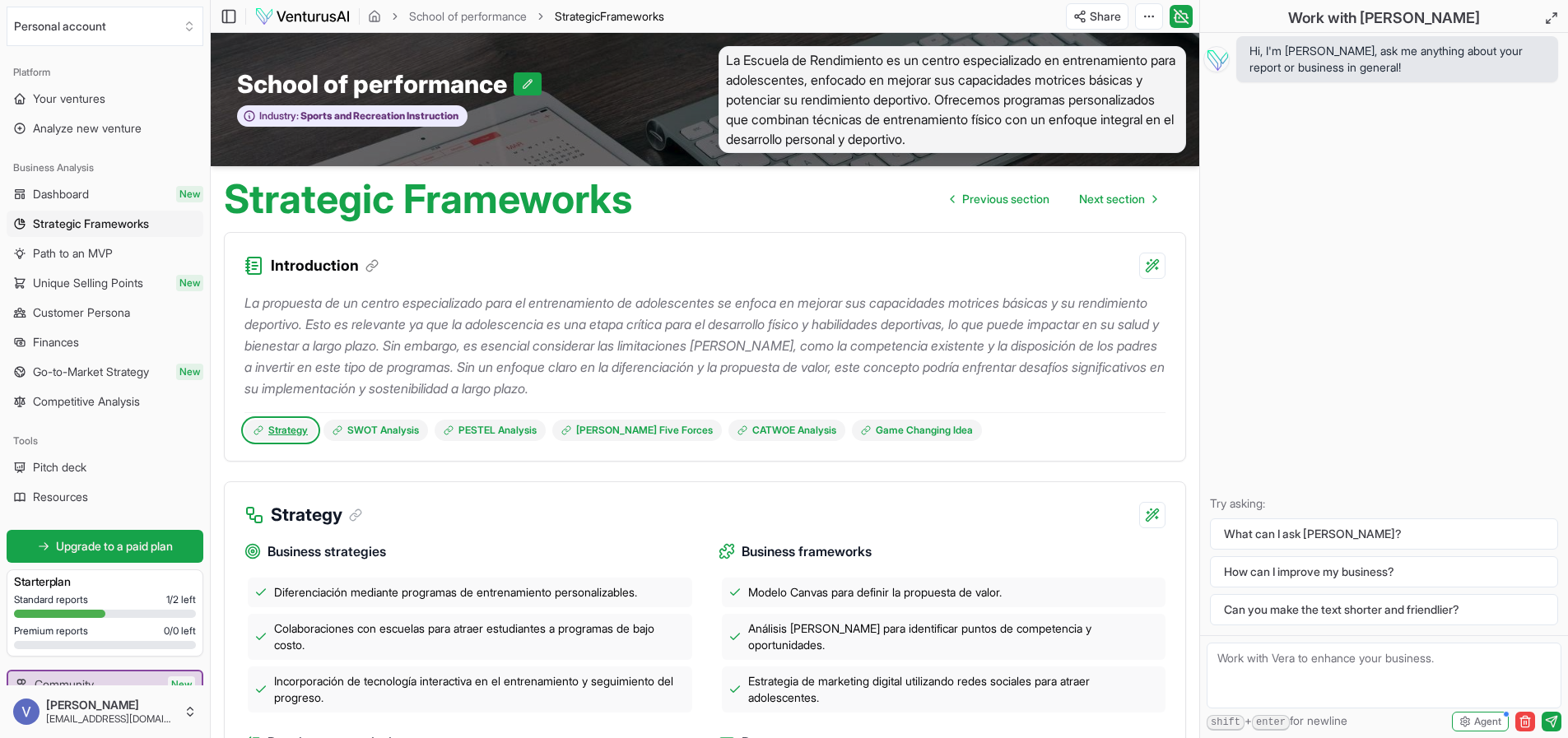
click at [305, 436] on link "Strategy" at bounding box center [280, 430] width 72 height 21
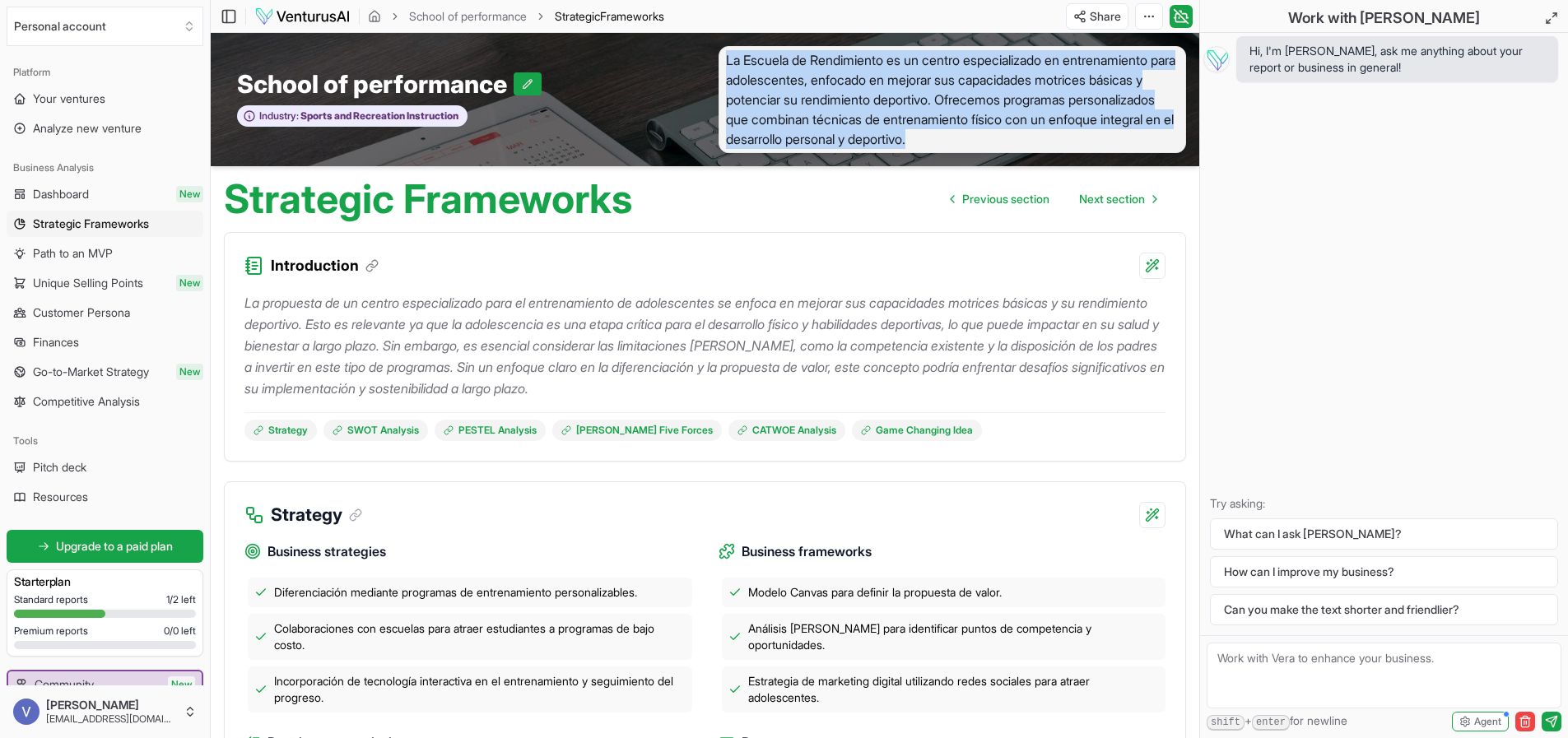
drag, startPoint x: 727, startPoint y: 61, endPoint x: 998, endPoint y: 130, distance: 279.6
click at [1077, 148] on span "La Escuela de Rendimiento es un centro especializado en entrenamiento para adol…" at bounding box center [952, 99] width 468 height 107
copy span "La Escuela de Rendimiento es un centro especializado en entrenamiento para adol…"
drag, startPoint x: 1141, startPoint y: 140, endPoint x: 1130, endPoint y: 138, distance: 11.2
click at [1140, 140] on span "La Escuela de Rendimiento es un centro especializado en entrenamiento para adol…" at bounding box center [952, 99] width 468 height 107
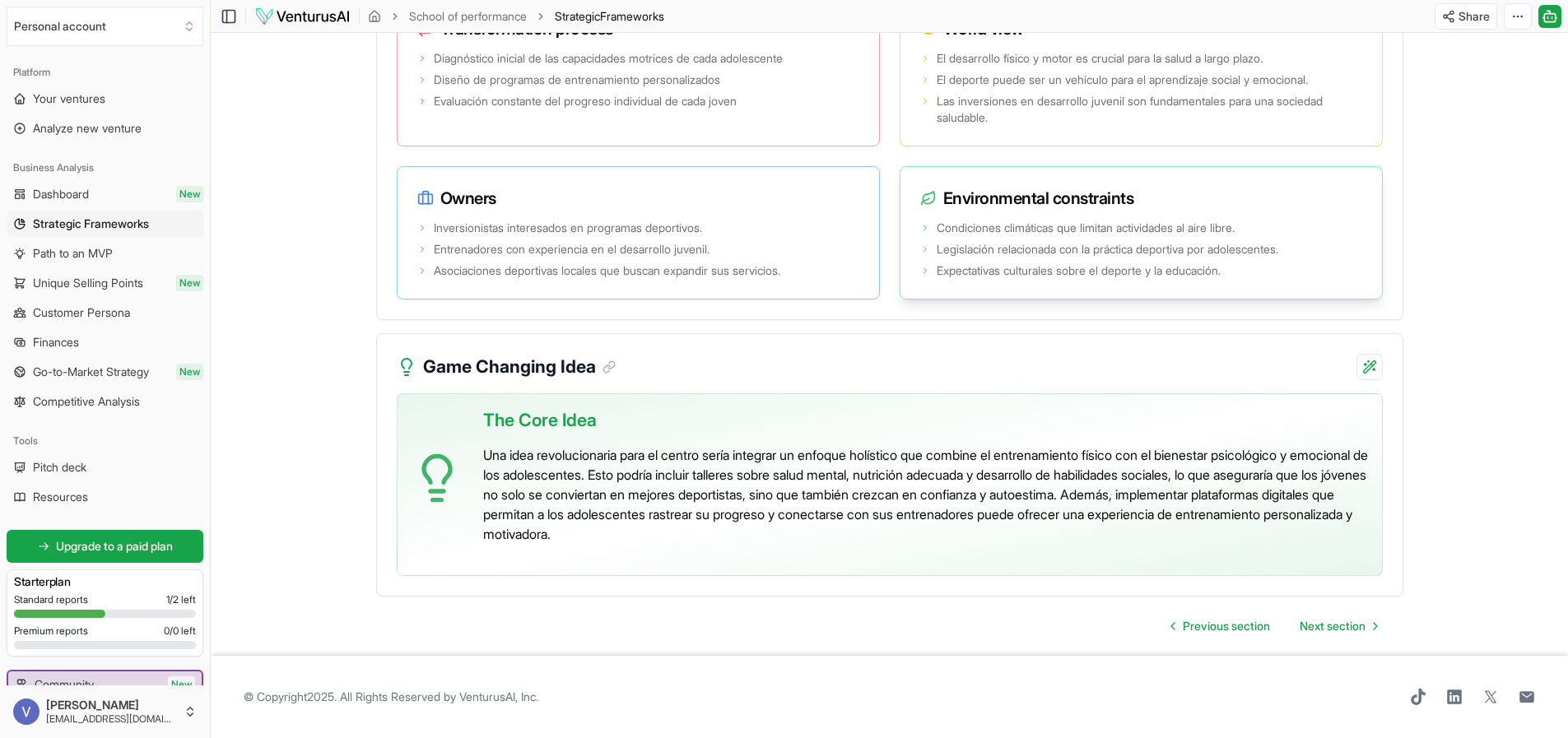
scroll to position [3128, 0]
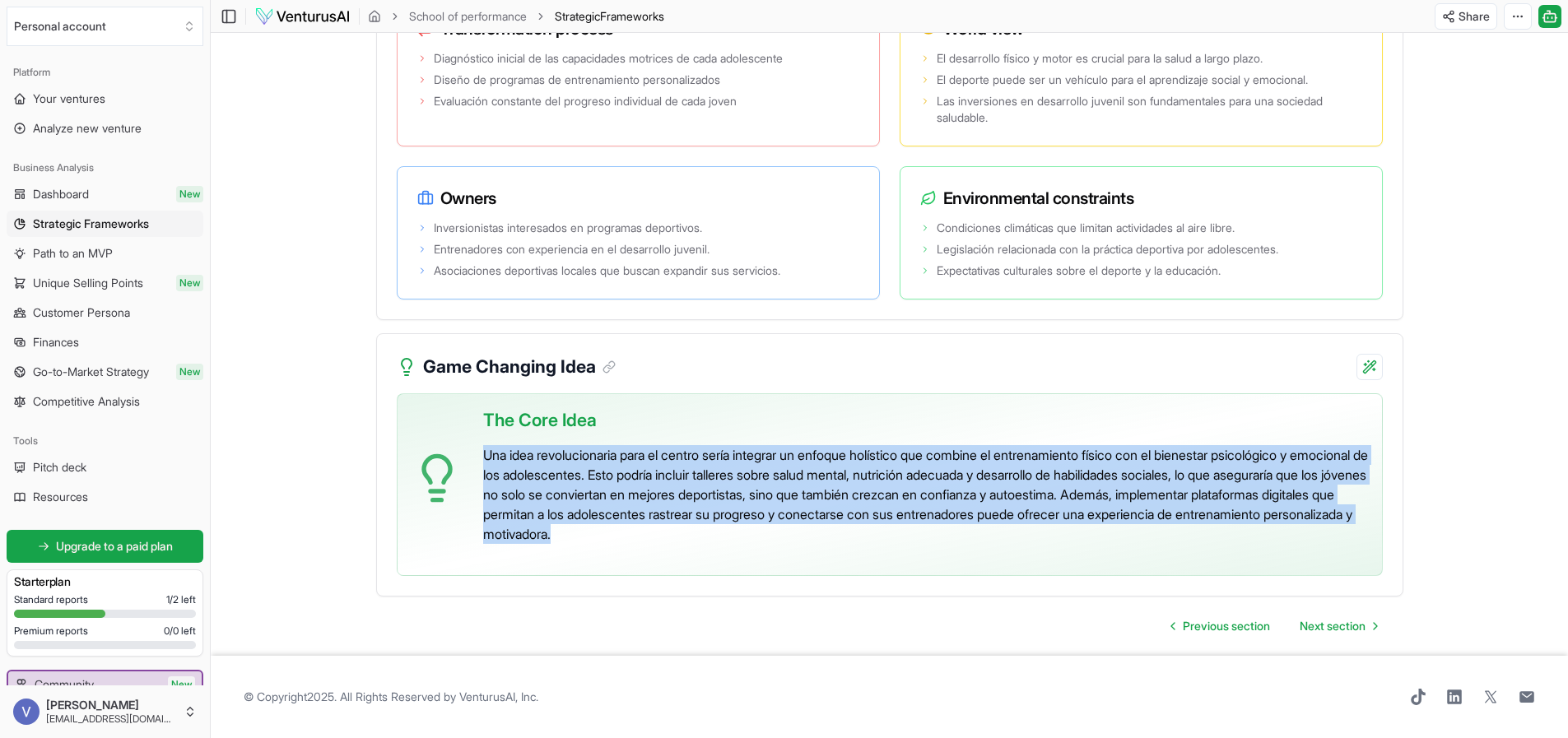
drag, startPoint x: 487, startPoint y: 460, endPoint x: 762, endPoint y: 519, distance: 281.3
click at [836, 537] on p "Una idea revolucionaria para el centro sería integrar un enfoque holístico que …" at bounding box center [926, 494] width 886 height 99
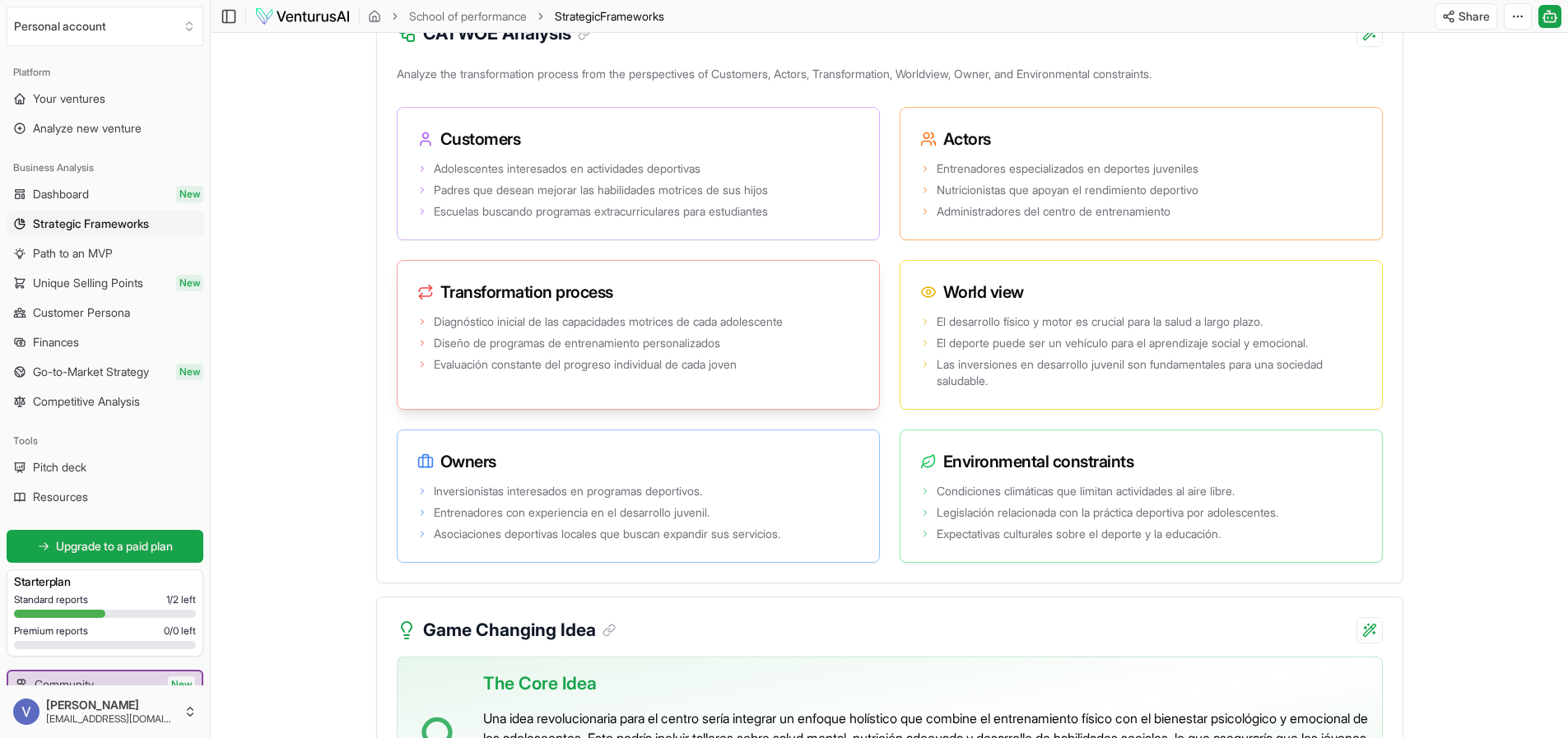
scroll to position [2721, 0]
